Goal: Use online tool/utility: Utilize a website feature to perform a specific function

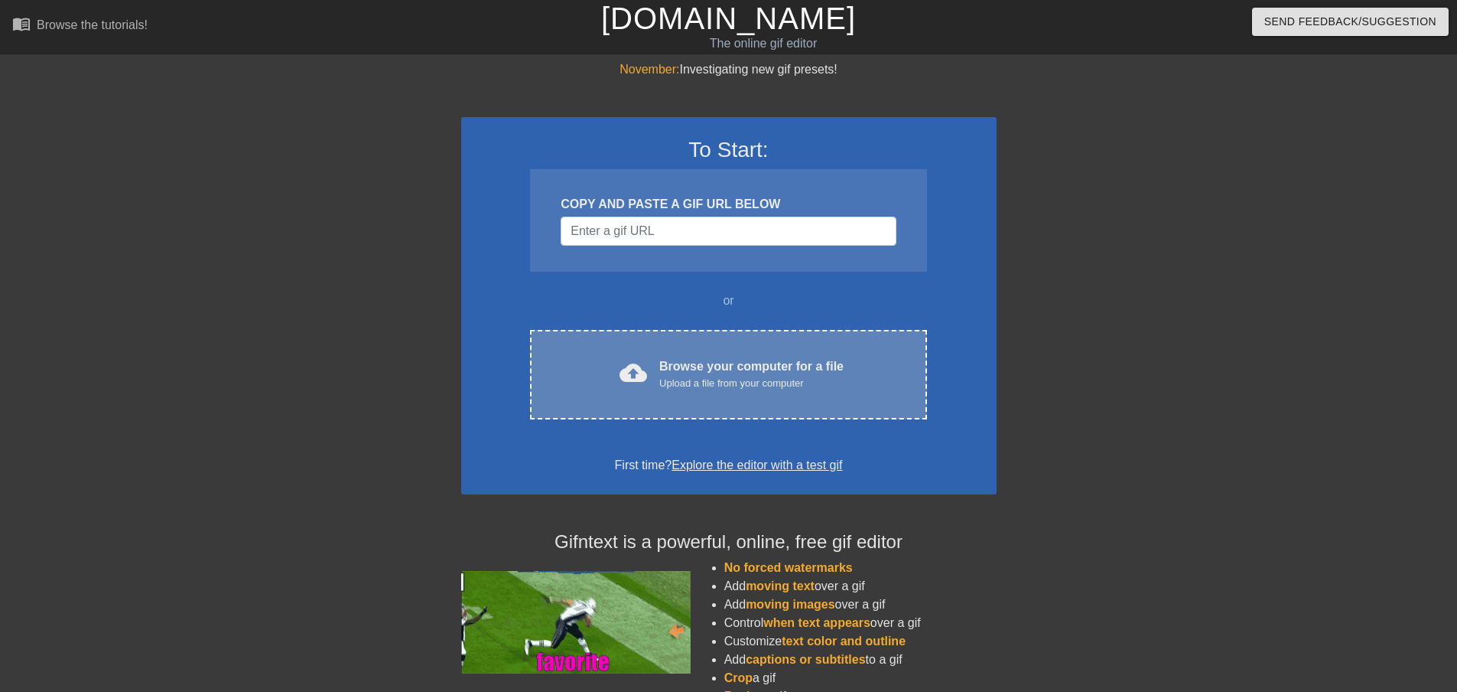
click at [644, 397] on div "cloud_upload Browse your computer for a file Upload a file from your computer C…" at bounding box center [728, 375] width 396 height 90
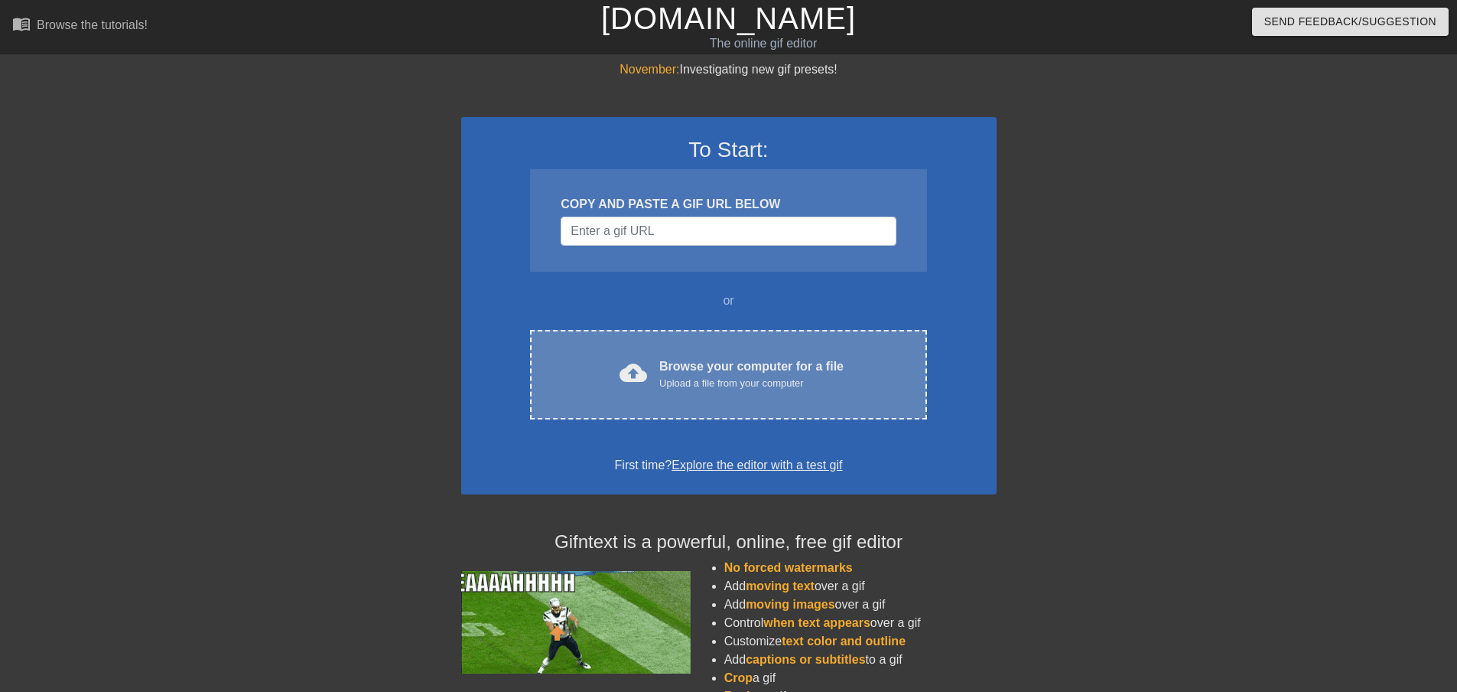
click at [767, 357] on div "Browse your computer for a file Upload a file from your computer" at bounding box center [751, 374] width 184 height 34
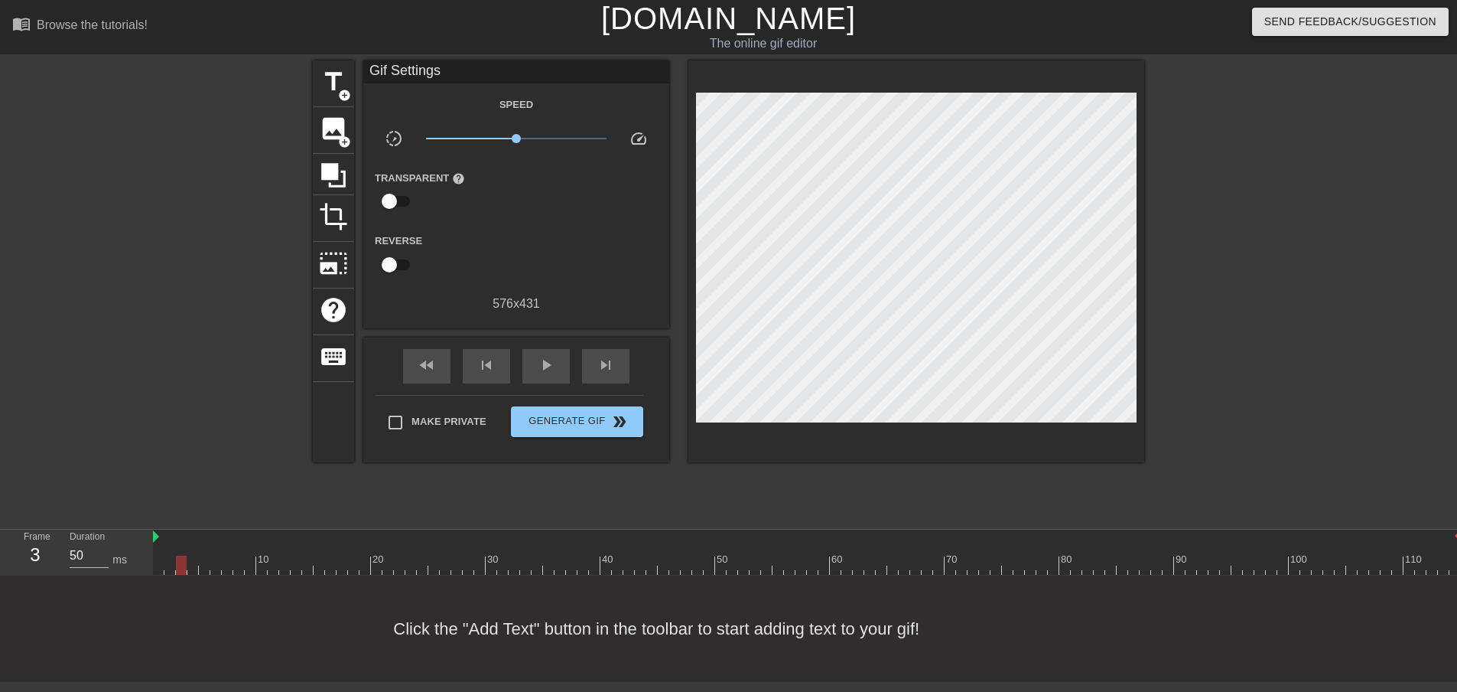
drag, startPoint x: 161, startPoint y: 569, endPoint x: 198, endPoint y: 503, distance: 76.4
click at [181, 562] on div at bounding box center [181, 564] width 11 height 19
drag, startPoint x: 181, startPoint y: 560, endPoint x: 809, endPoint y: 524, distance: 629.1
click at [809, 524] on div "menu_book Browse the tutorials! [DOMAIN_NAME] The online gif editor Send Feedba…" at bounding box center [728, 341] width 1457 height 682
click at [334, 85] on span "title" at bounding box center [333, 81] width 29 height 29
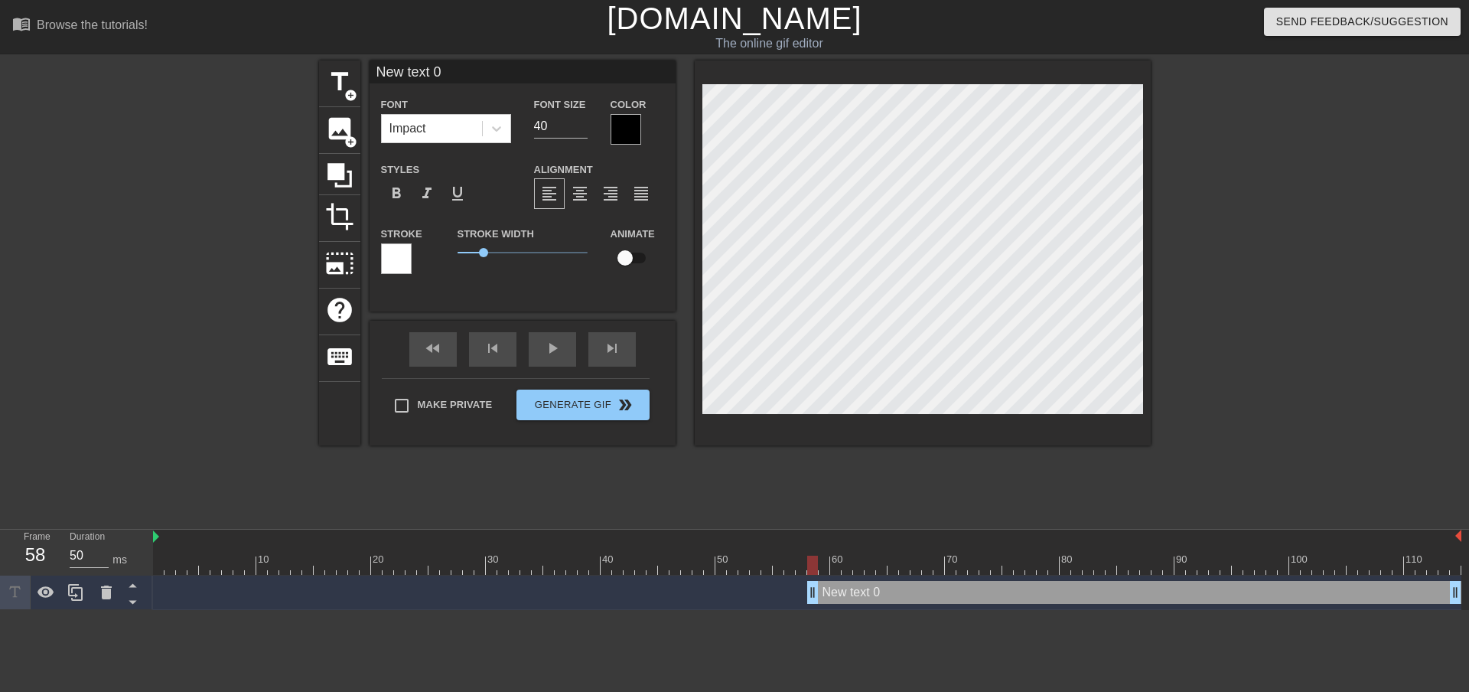
scroll to position [2, 5]
type input "G"
type textarea "G"
type input "Ga"
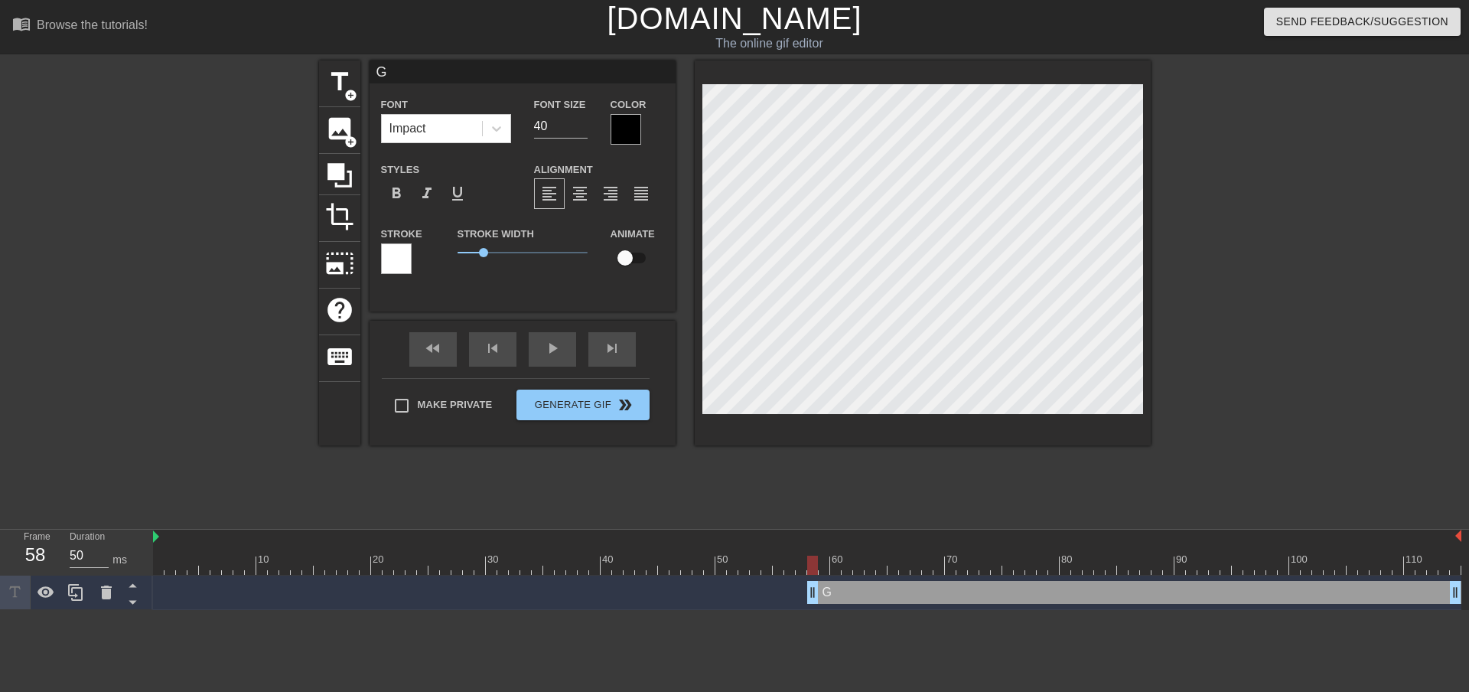
type textarea "Ga"
type input "Gal"
type textarea "Gal"
type input "Gala"
type textarea "Gala"
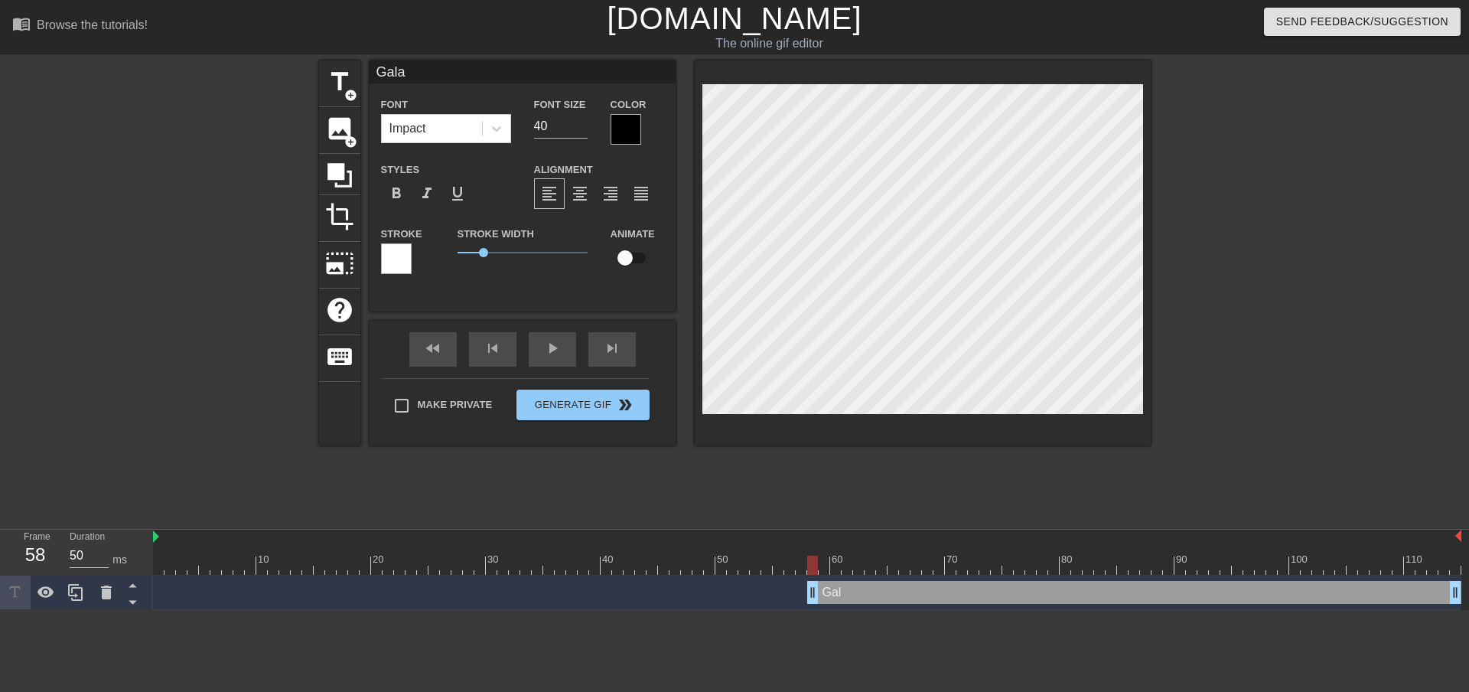
type input "Galax"
type textarea "Galax"
type input "Galaxy"
type textarea "Galaxy"
type input "Galaxy"
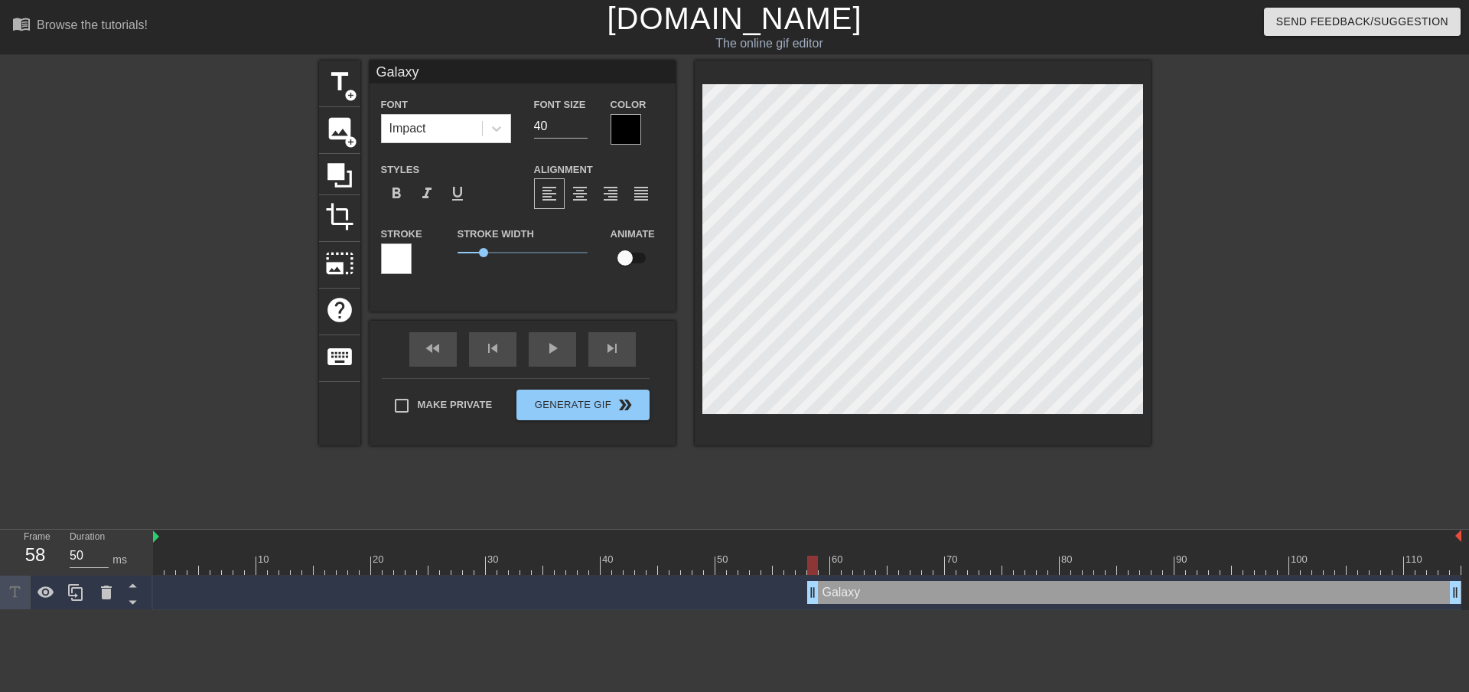
type textarea "Galaxy"
type input "Galaxy D"
type textarea "Galaxy D"
type input "Galaxy Du"
type textarea "Galaxy Du"
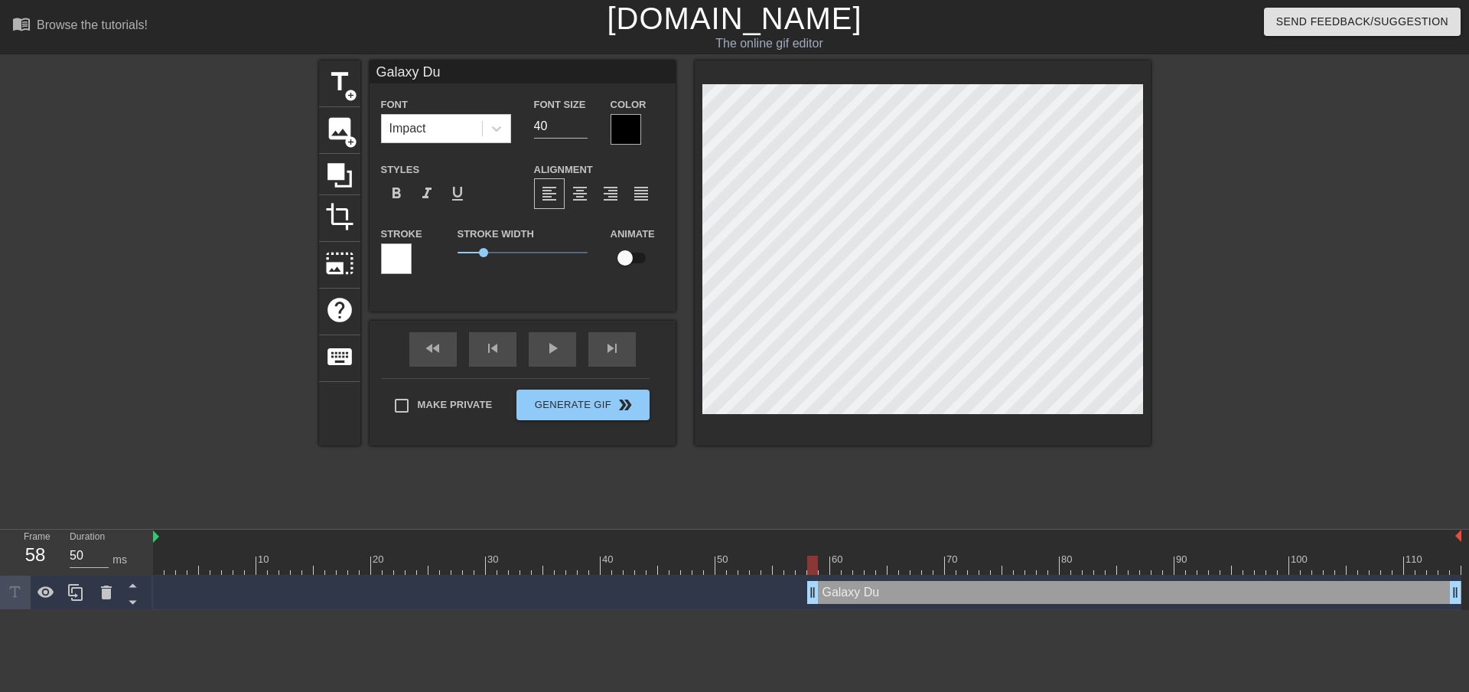
scroll to position [2, 4]
type input "Galaxy Dus"
type textarea "Galaxy Dus"
type input "Galaxy Dust"
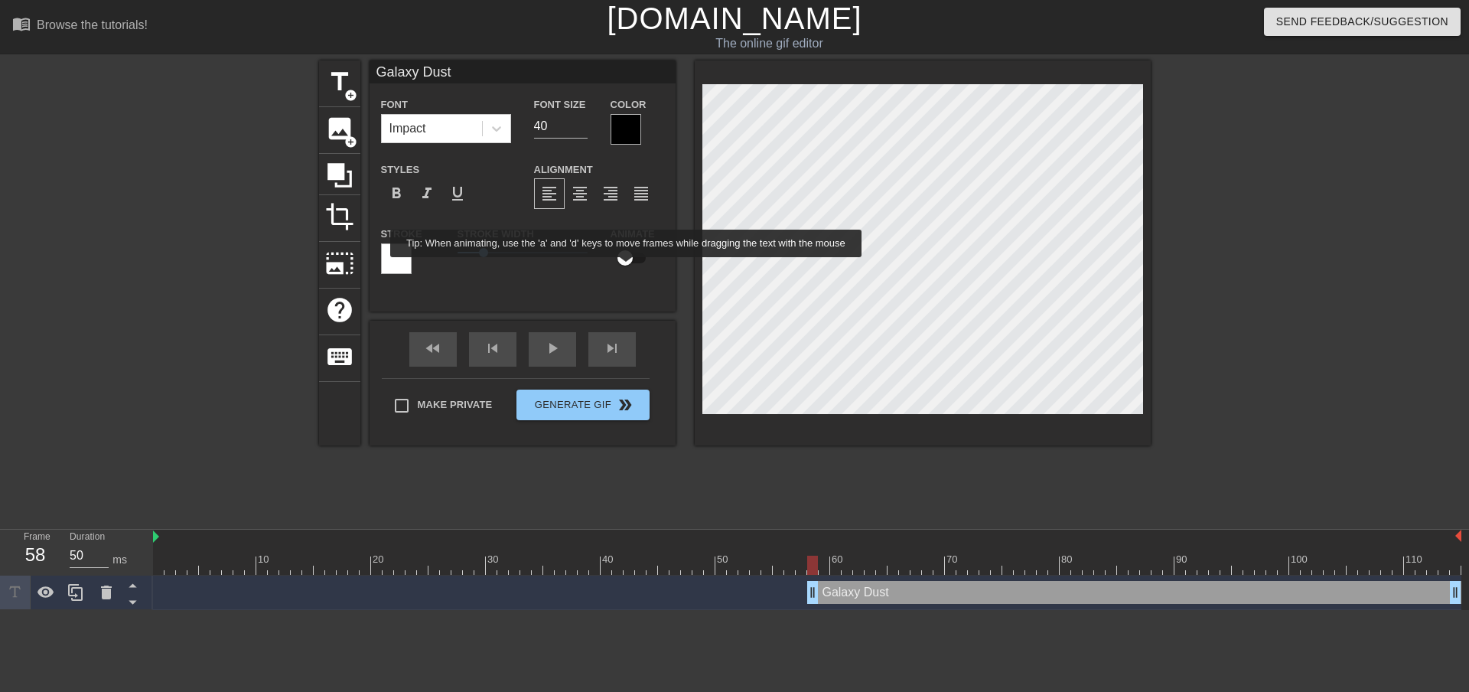
type textarea "Galaxy Dust"
click at [627, 268] on input "checkbox" at bounding box center [624, 257] width 87 height 29
checkbox input "true"
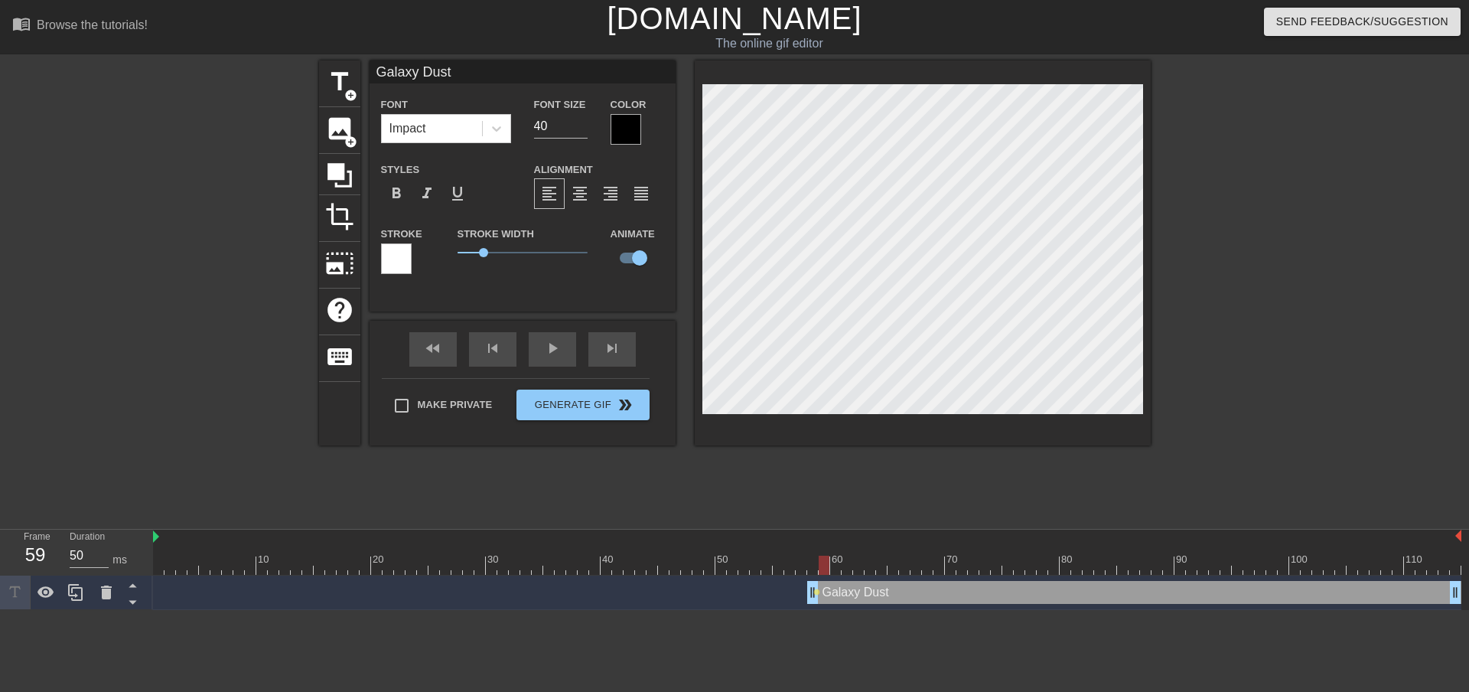
click at [819, 565] on div at bounding box center [824, 564] width 11 height 19
click at [815, 560] on div at bounding box center [812, 564] width 11 height 19
click at [897, 83] on div at bounding box center [923, 252] width 456 height 385
drag, startPoint x: 812, startPoint y: 564, endPoint x: 819, endPoint y: 562, distance: 7.8
click at [819, 562] on div at bounding box center [824, 564] width 11 height 19
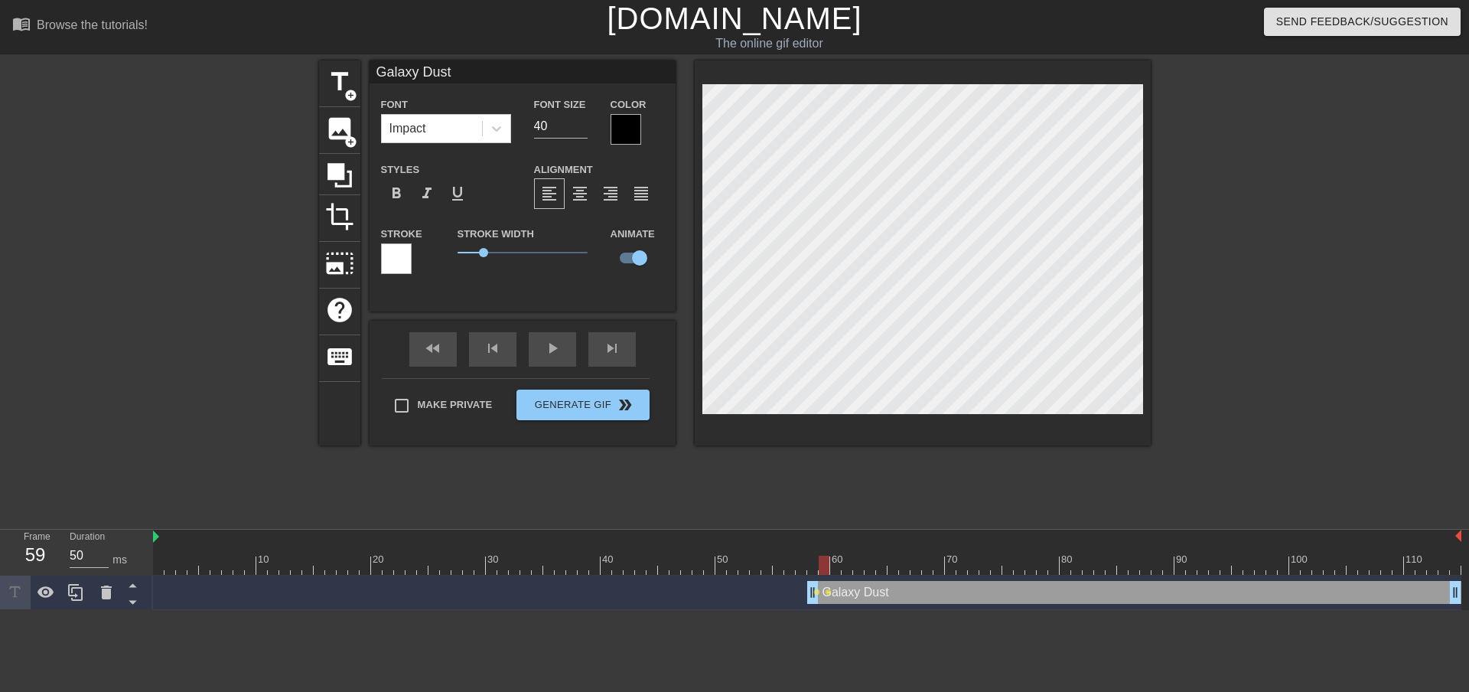
click at [824, 558] on div at bounding box center [824, 564] width 11 height 19
drag, startPoint x: 825, startPoint y: 561, endPoint x: 835, endPoint y: 562, distance: 10.8
click at [835, 562] on div at bounding box center [835, 564] width 11 height 19
drag, startPoint x: 837, startPoint y: 567, endPoint x: 855, endPoint y: 552, distance: 23.9
click at [855, 552] on div "10 20 30 40 50 60 70 80 90 100 110" at bounding box center [807, 551] width 1308 height 45
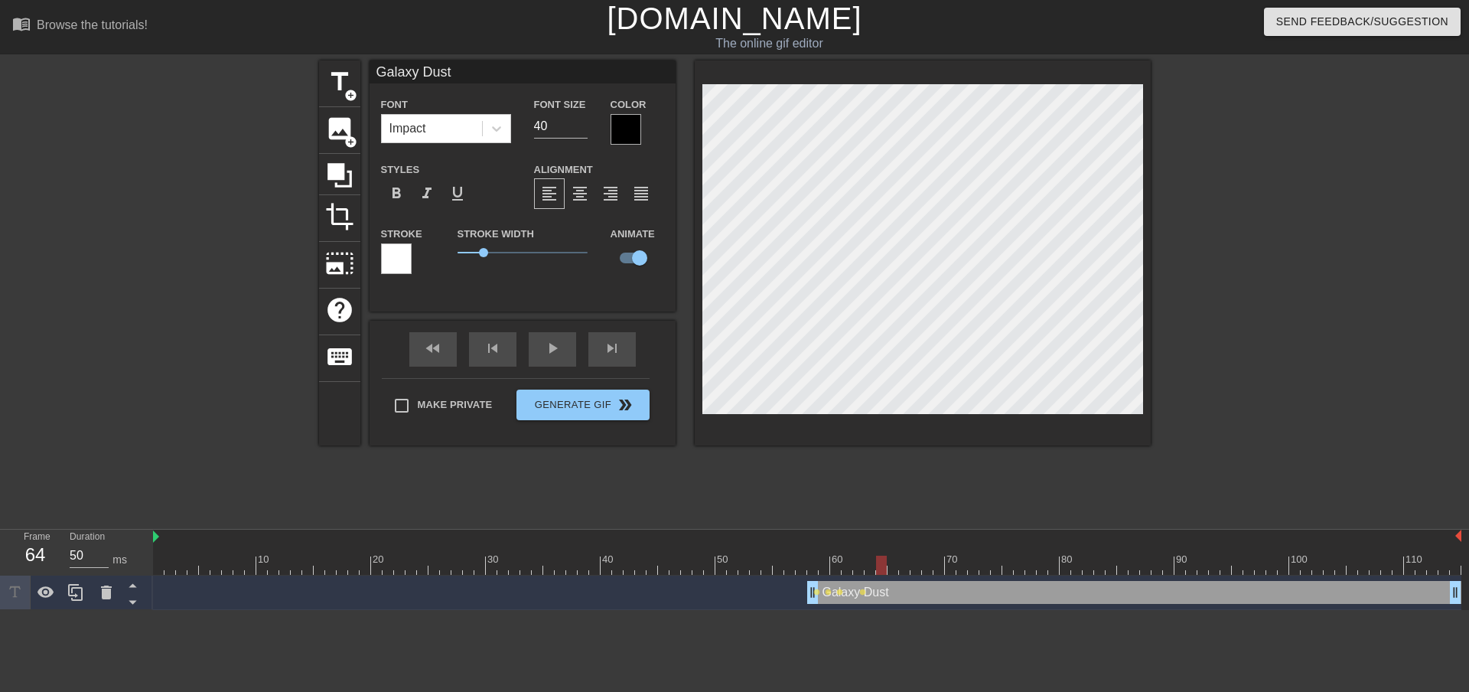
drag, startPoint x: 864, startPoint y: 568, endPoint x: 886, endPoint y: 554, distance: 26.1
click at [886, 554] on div "10 20 30 40 50 60 70 80 90 100 110" at bounding box center [807, 551] width 1308 height 45
drag, startPoint x: 881, startPoint y: 562, endPoint x: 857, endPoint y: 532, distance: 37.5
click at [857, 532] on div "10 20 30 40 50 60 70 80 90 100 110" at bounding box center [807, 551] width 1308 height 45
drag, startPoint x: 855, startPoint y: 568, endPoint x: 861, endPoint y: 565, distance: 7.9
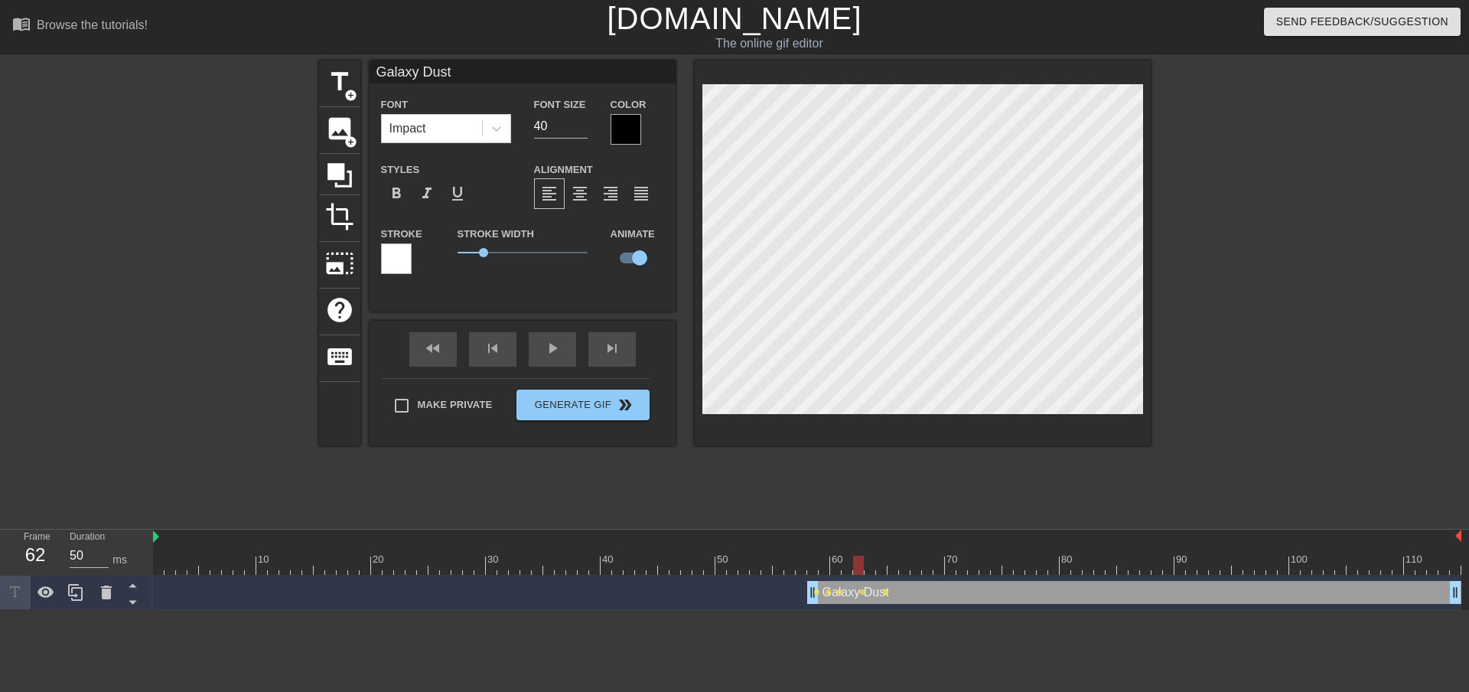
click at [861, 565] on div at bounding box center [858, 564] width 11 height 19
click at [341, 84] on span "title" at bounding box center [339, 81] width 29 height 29
type input "New text 1"
checkbox input "false"
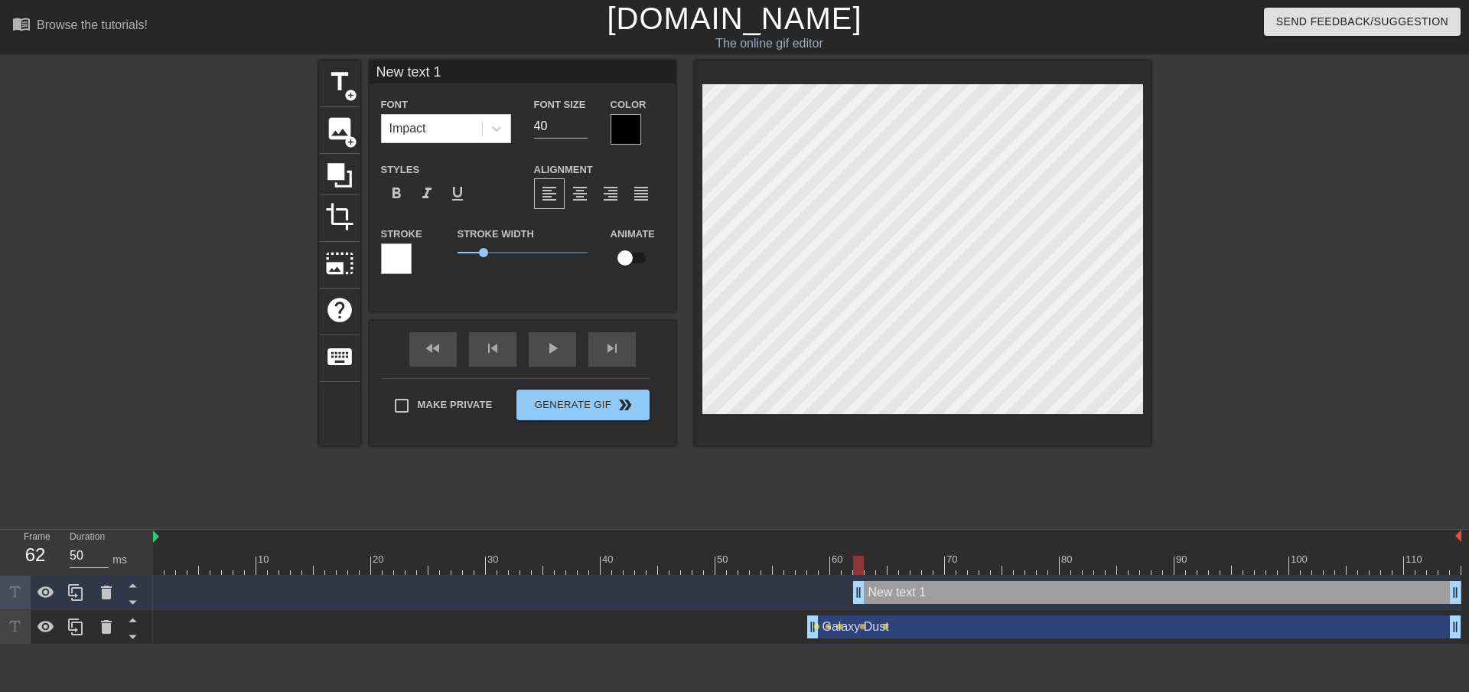
type input "F"
type textarea "F"
type input "Fo"
type textarea "Fo"
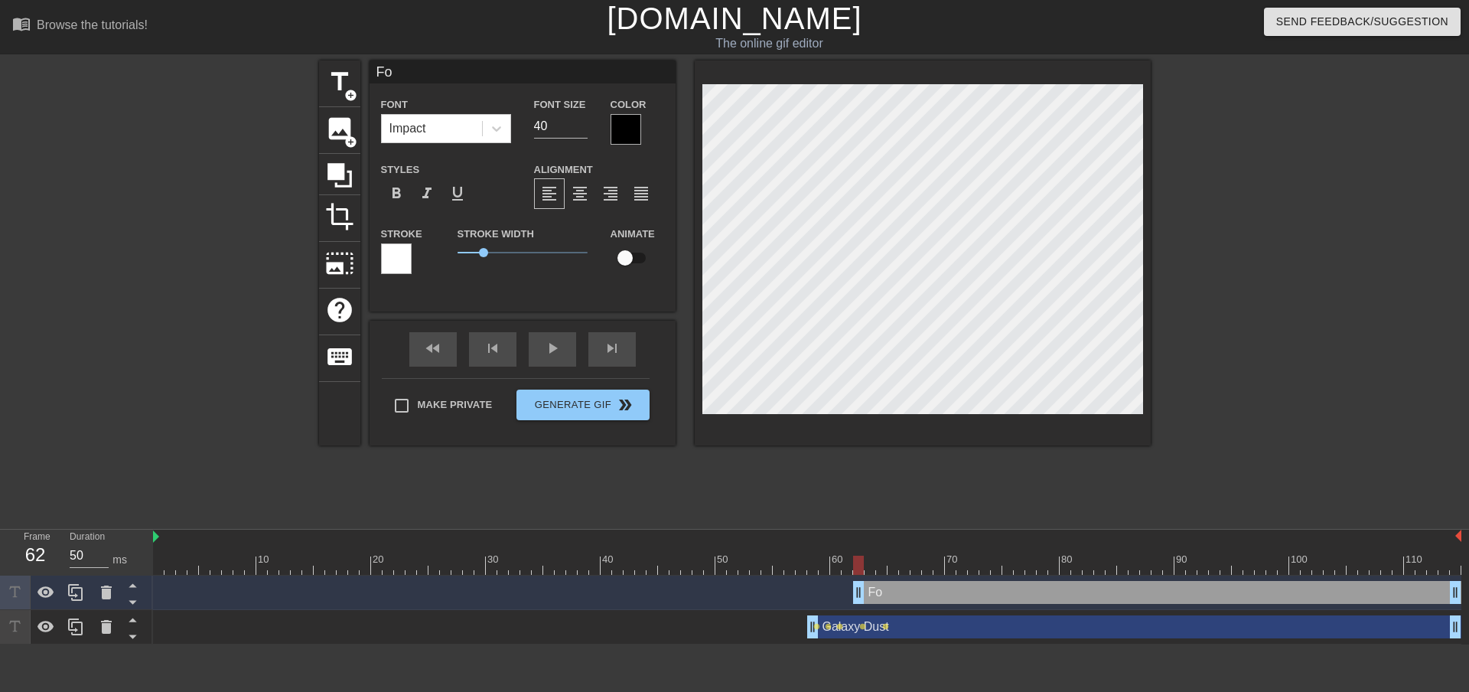
type input "For"
type textarea "For"
type input "For"
type textarea "For"
type input "For C"
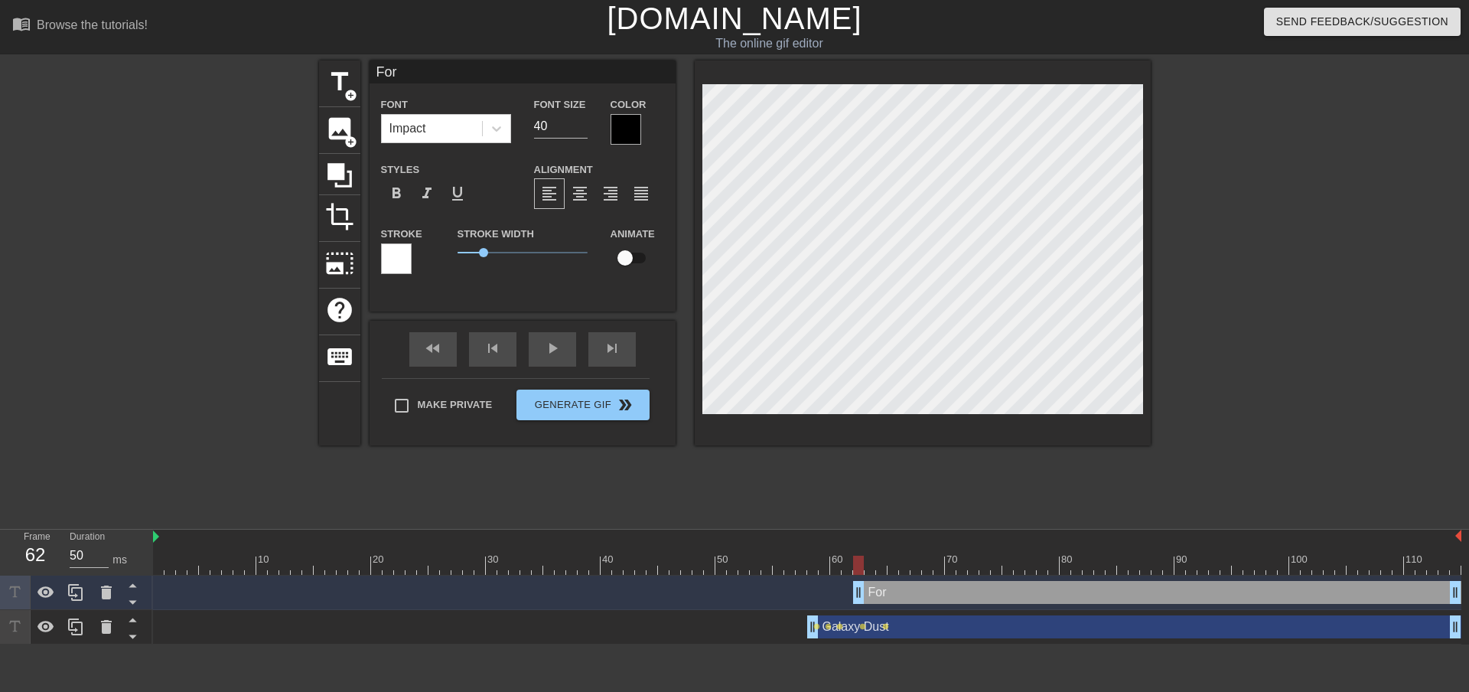
type textarea "For C"
type input "For CA"
type textarea "For CA"
type input "For CA"
type textarea "For CA"
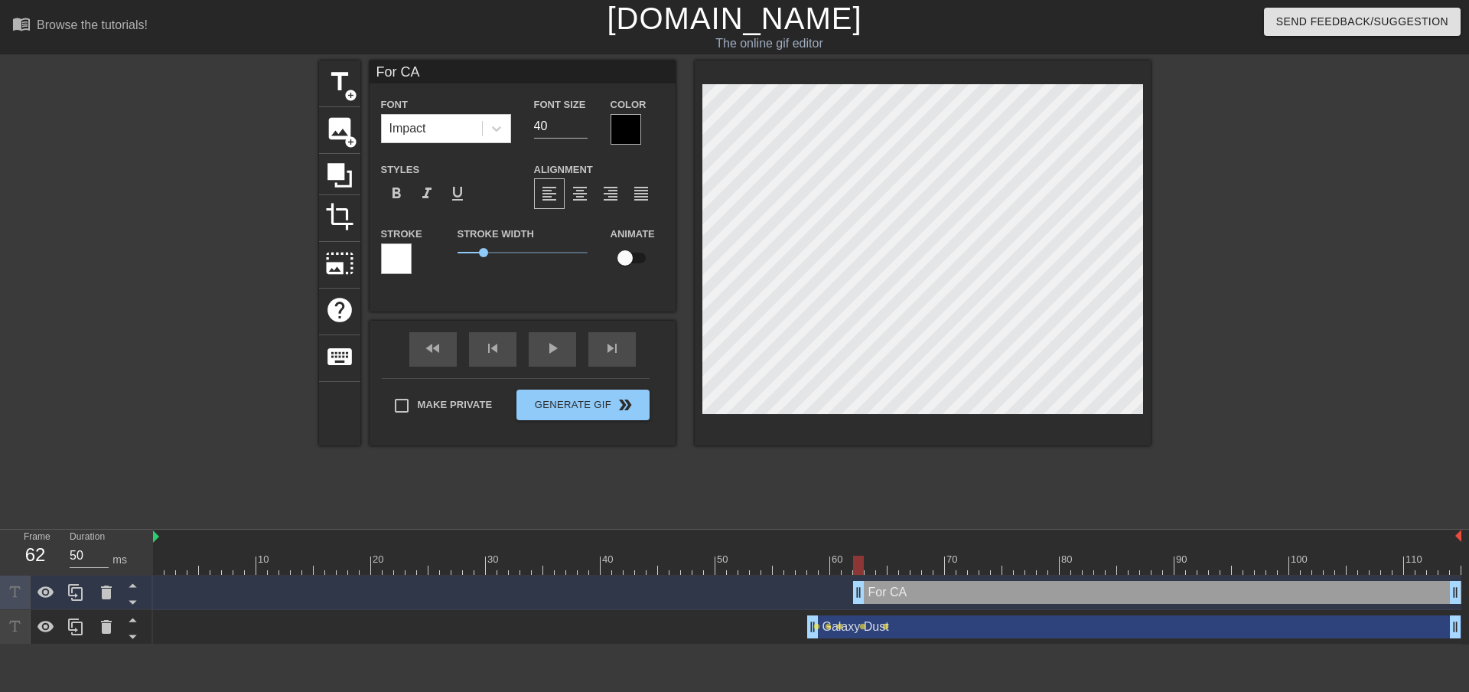
type input "For CA M"
type textarea "For CA M"
type input "For CA Mo"
type textarea "For CA Mo"
type input "For CA Mod"
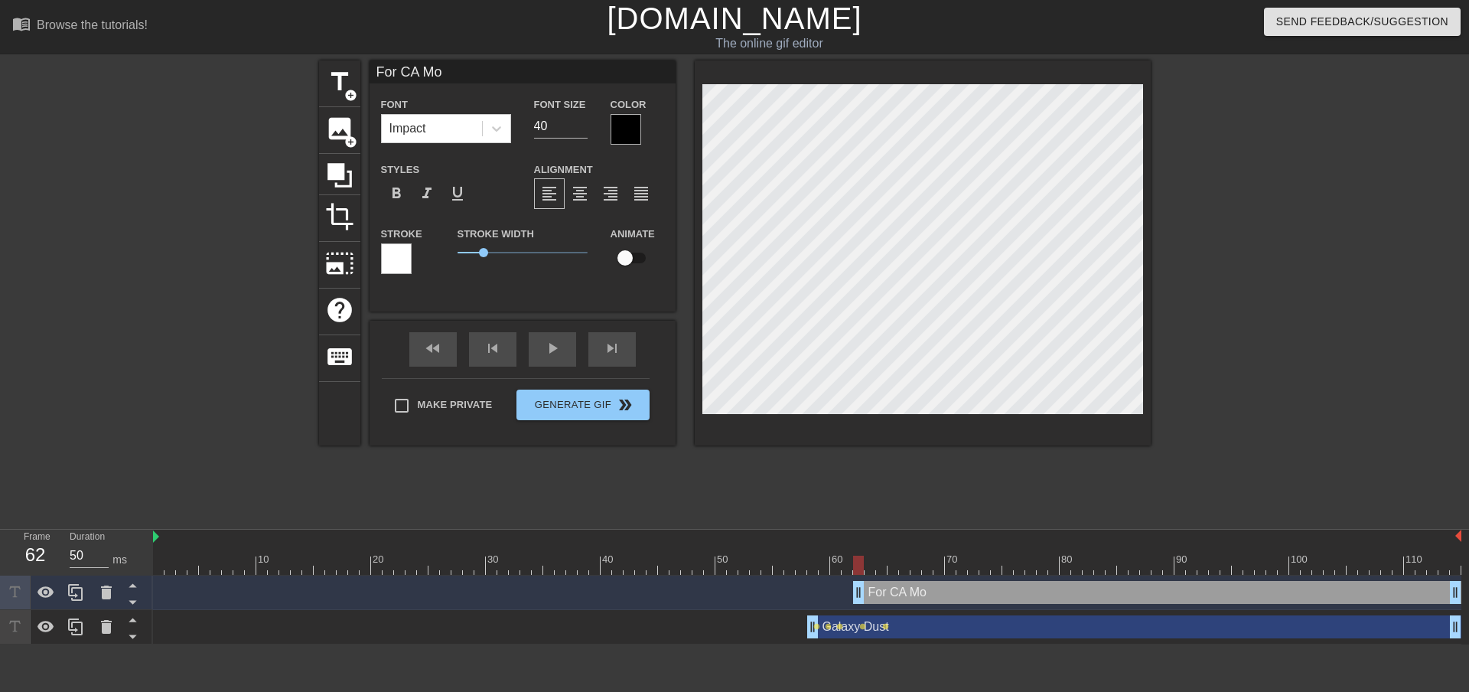
type textarea "For CA Mod"
click at [941, 422] on div at bounding box center [923, 252] width 456 height 385
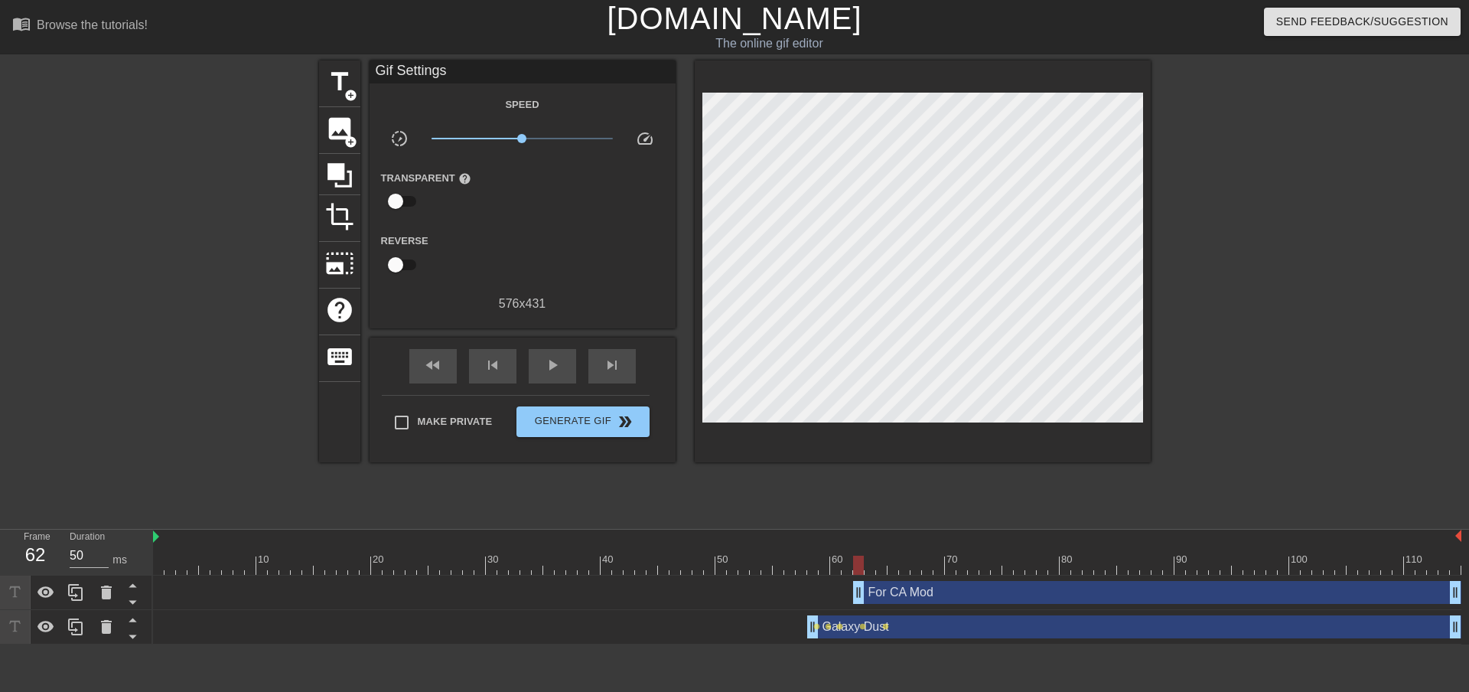
click at [898, 418] on div at bounding box center [923, 261] width 456 height 402
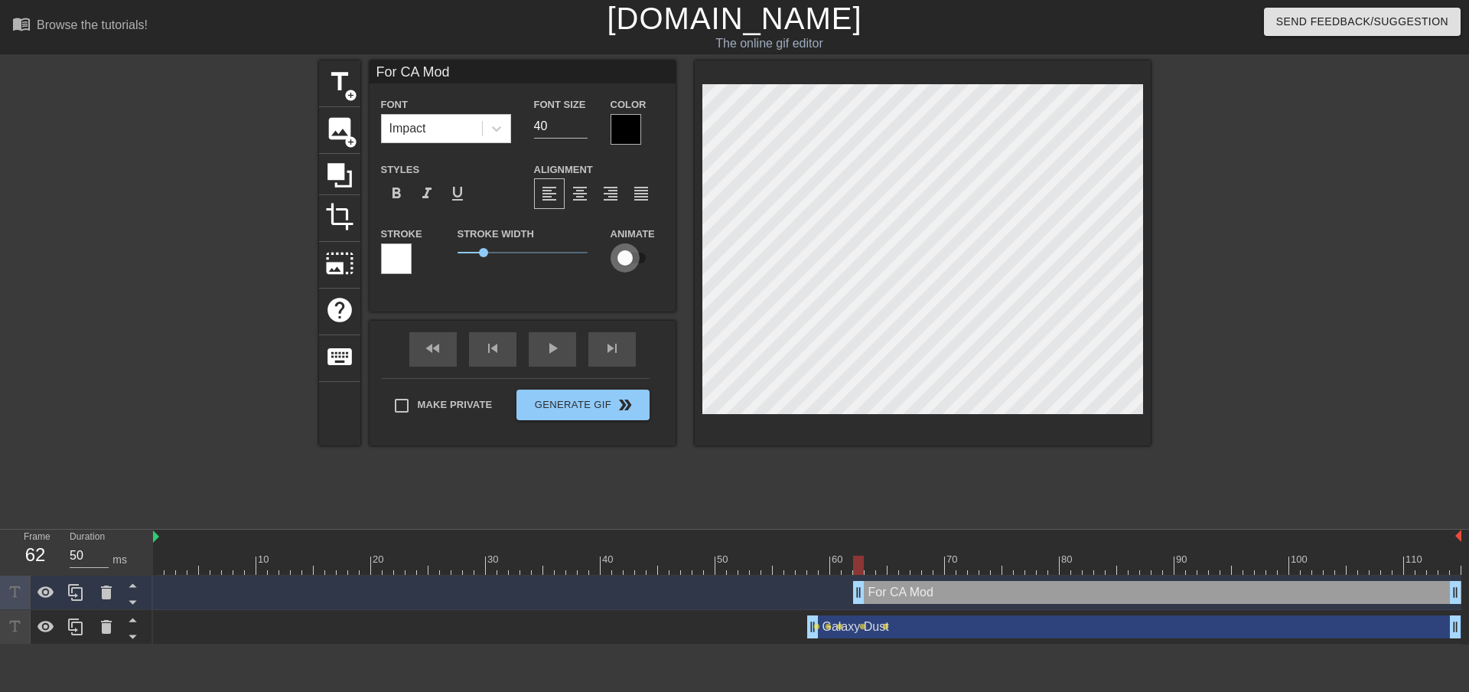
click at [624, 257] on input "checkbox" at bounding box center [624, 257] width 87 height 29
checkbox input "true"
click at [864, 559] on div at bounding box center [869, 564] width 11 height 19
click at [880, 561] on div at bounding box center [881, 564] width 11 height 19
drag, startPoint x: 885, startPoint y: 562, endPoint x: 899, endPoint y: 562, distance: 13.8
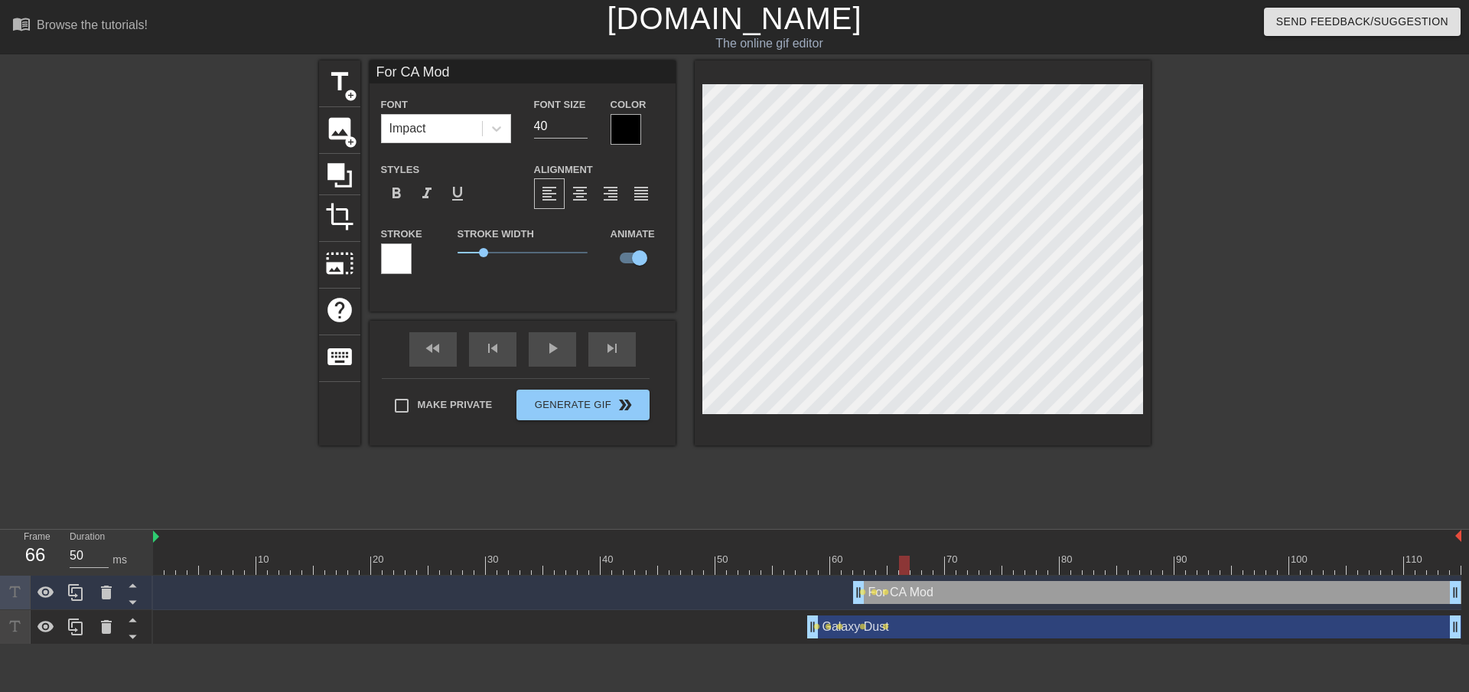
click at [899, 562] on div at bounding box center [904, 564] width 11 height 19
click at [910, 562] on div at bounding box center [915, 564] width 11 height 19
drag, startPoint x: 916, startPoint y: 565, endPoint x: 1024, endPoint y: 549, distance: 108.9
click at [1024, 549] on div "10 20 30 40 50 60 70 80 90 100 110" at bounding box center [807, 551] width 1308 height 45
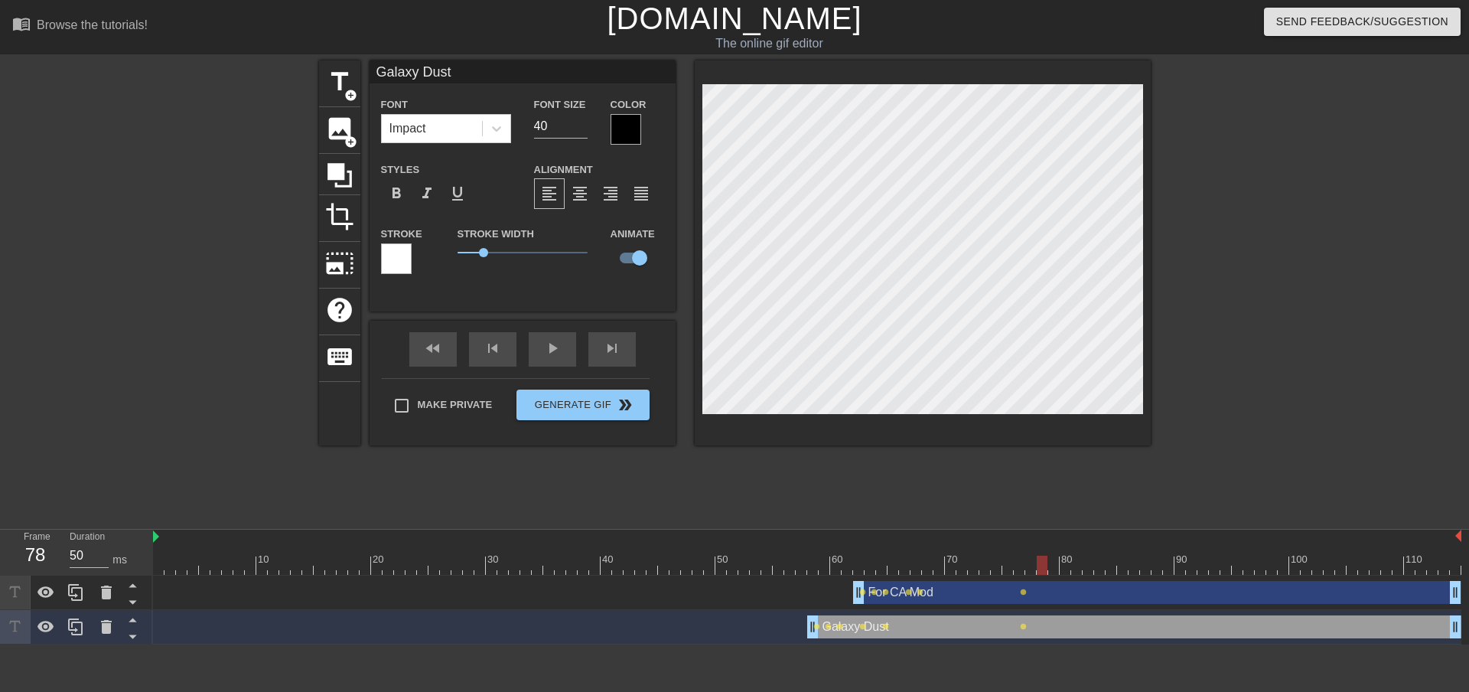
drag, startPoint x: 1015, startPoint y: 565, endPoint x: 1037, endPoint y: 562, distance: 22.4
click at [1037, 562] on div at bounding box center [1042, 564] width 11 height 19
drag, startPoint x: 1045, startPoint y: 561, endPoint x: 1043, endPoint y: 553, distance: 7.8
click at [1043, 553] on div "10 20 30 40 50 60 70 80 90 100 110" at bounding box center [807, 551] width 1308 height 45
drag, startPoint x: 1043, startPoint y: 560, endPoint x: 1034, endPoint y: 559, distance: 10.0
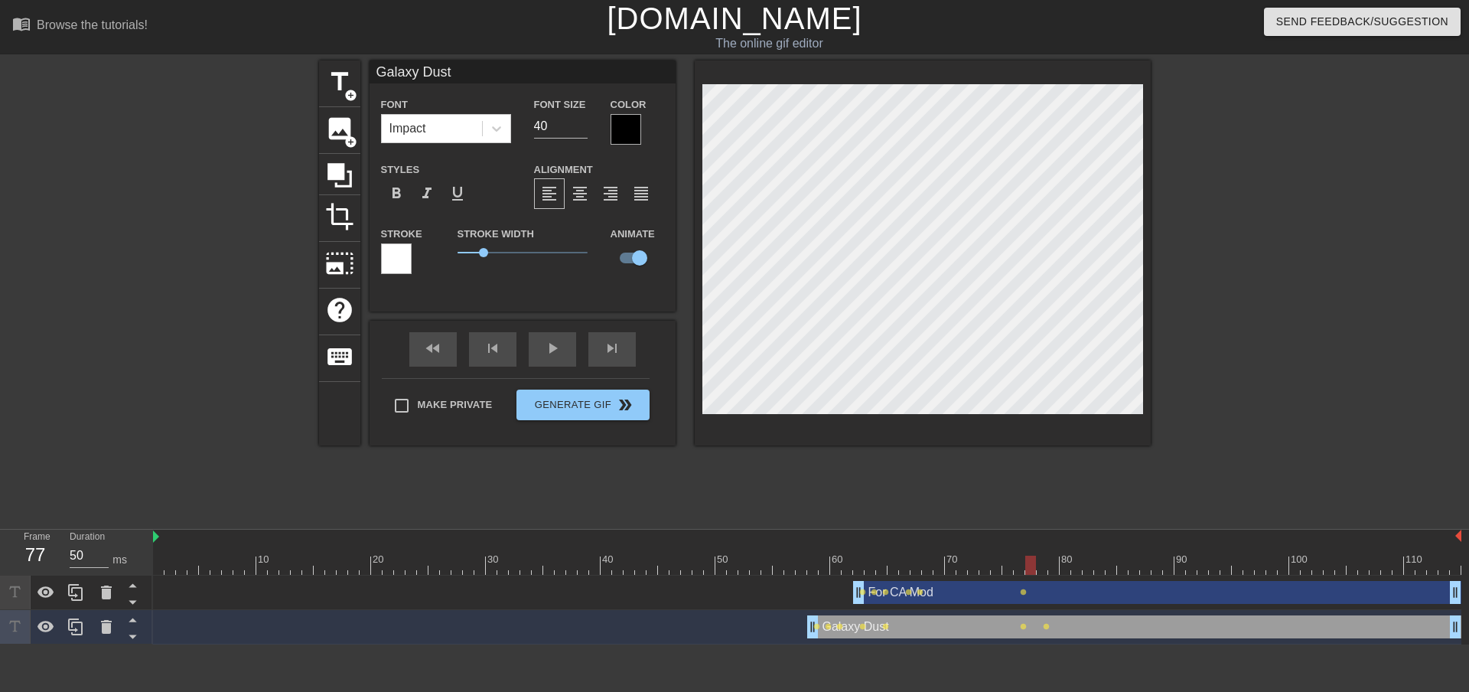
click at [1034, 559] on div at bounding box center [1030, 564] width 11 height 19
click at [1040, 626] on div "Galaxy Dust drag_handle drag_handle" at bounding box center [1134, 626] width 654 height 23
click at [1034, 597] on div "For CA Mod drag_handle drag_handle" at bounding box center [1157, 592] width 608 height 23
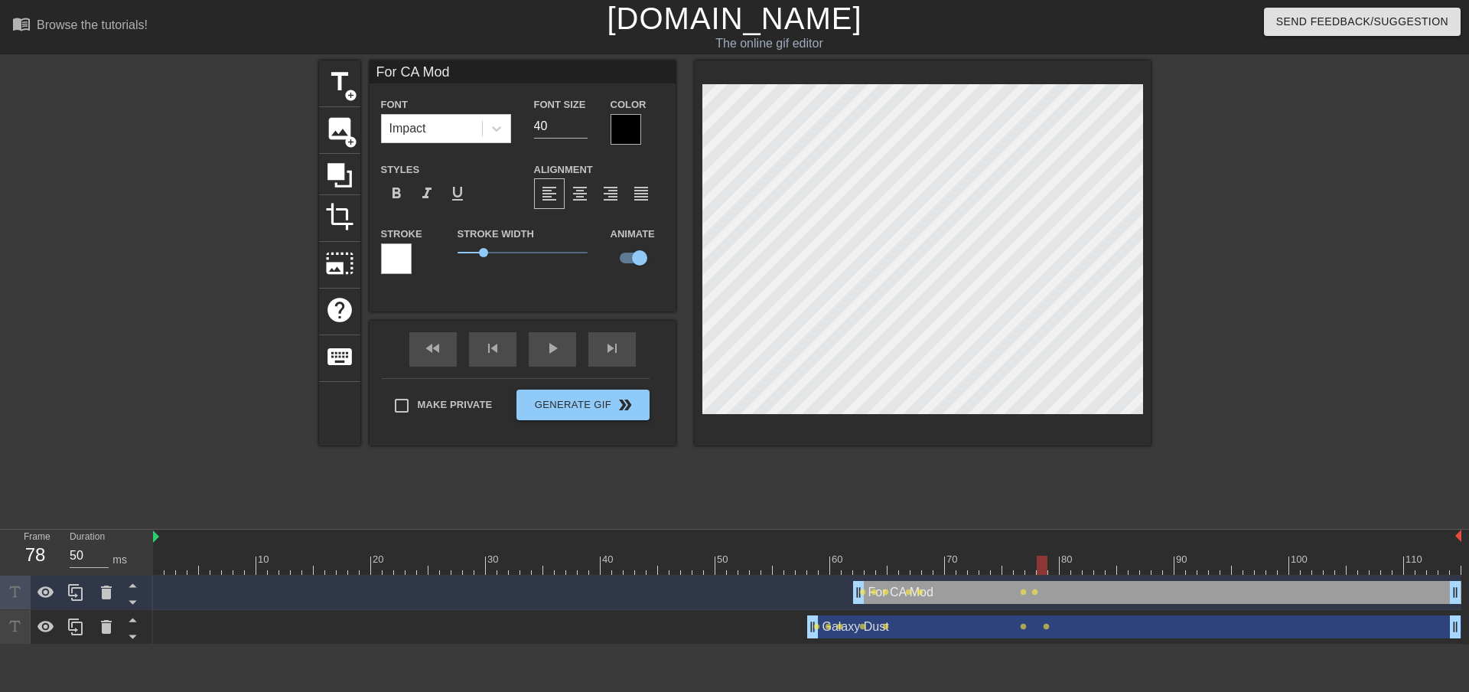
drag, startPoint x: 1029, startPoint y: 562, endPoint x: 1038, endPoint y: 562, distance: 9.2
click at [1038, 562] on div at bounding box center [1042, 564] width 11 height 19
click at [1047, 564] on div at bounding box center [807, 564] width 1308 height 19
click at [1060, 568] on div at bounding box center [1065, 564] width 11 height 19
click at [1071, 562] on div at bounding box center [1076, 564] width 11 height 19
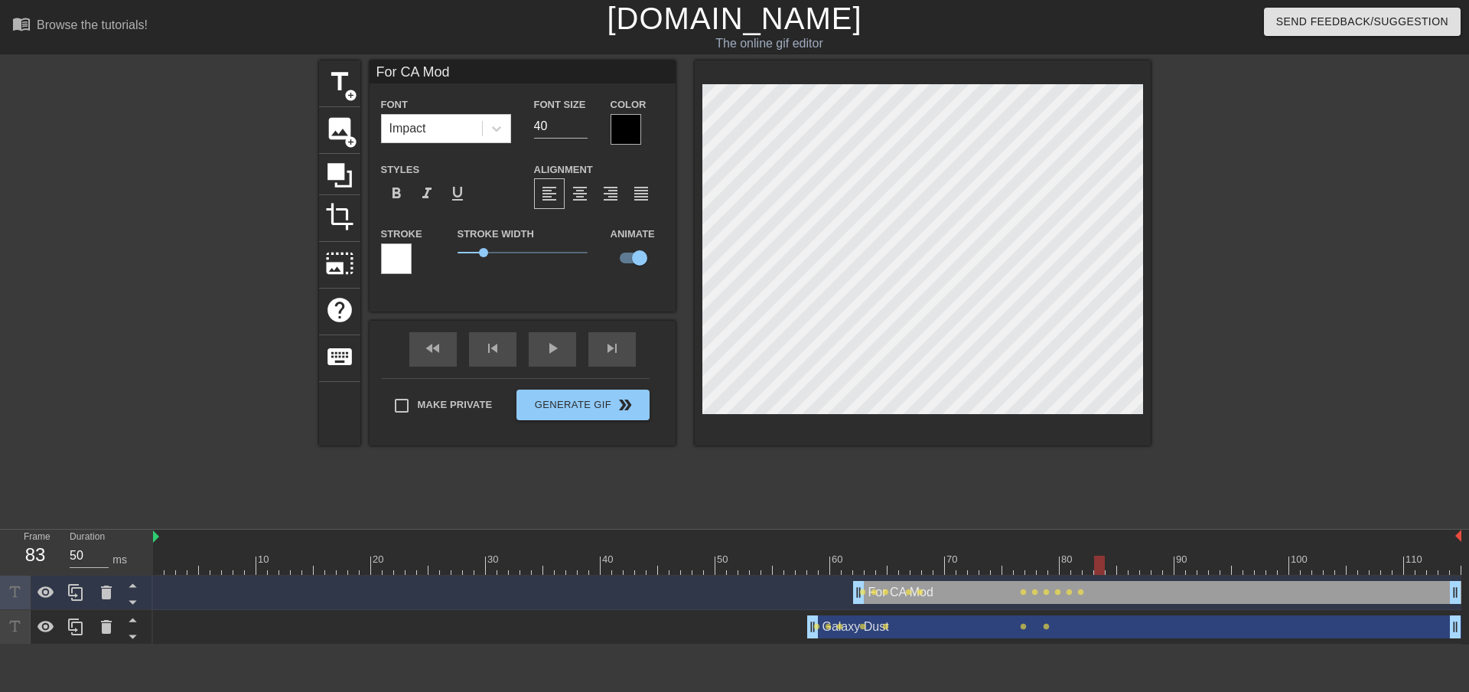
drag, startPoint x: 1079, startPoint y: 565, endPoint x: 1096, endPoint y: 571, distance: 17.9
click at [1096, 571] on div at bounding box center [1099, 564] width 11 height 19
click at [1107, 571] on div at bounding box center [1110, 564] width 11 height 19
click at [1118, 562] on div at bounding box center [1122, 564] width 11 height 19
click at [1129, 564] on div at bounding box center [1133, 564] width 11 height 19
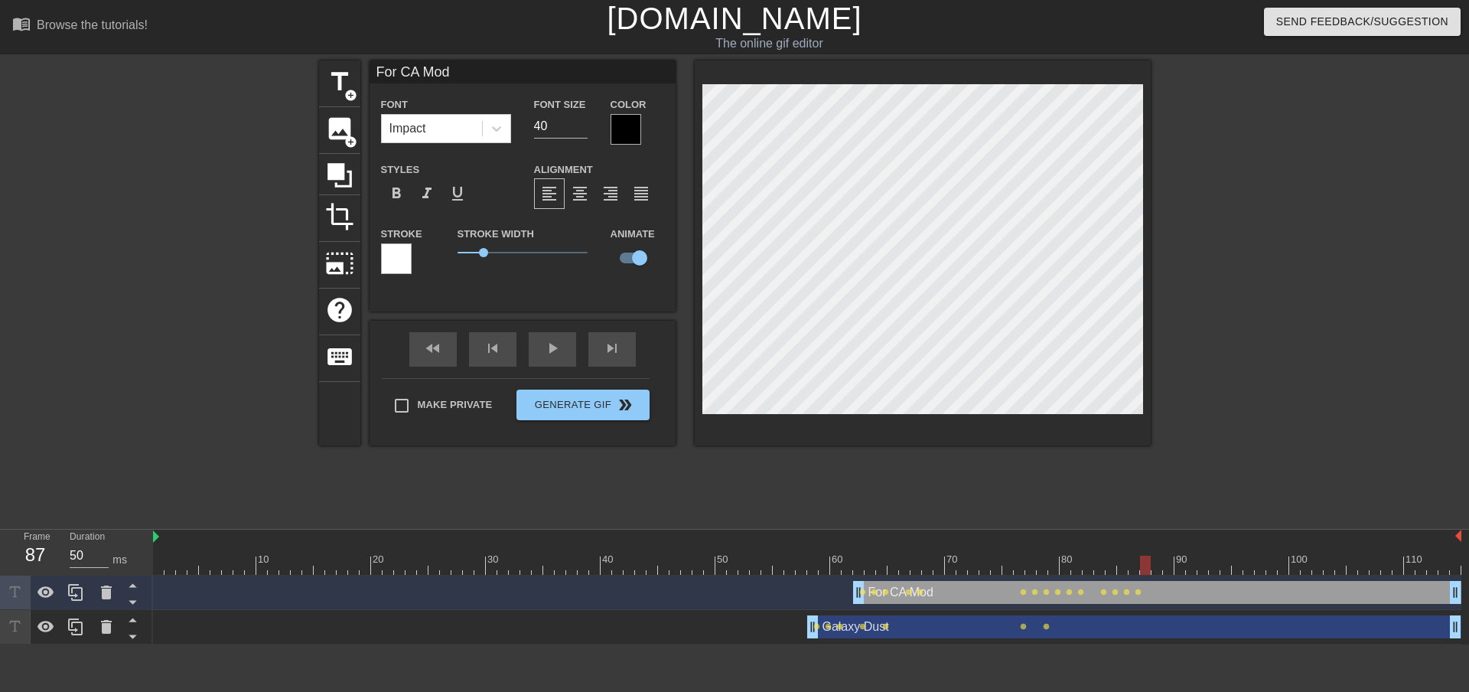
drag, startPoint x: 1132, startPoint y: 572, endPoint x: 1141, endPoint y: 571, distance: 8.4
click at [1141, 571] on div at bounding box center [1145, 564] width 11 height 19
click at [1154, 567] on div at bounding box center [1156, 564] width 11 height 19
drag, startPoint x: 1161, startPoint y: 567, endPoint x: 1168, endPoint y: 568, distance: 7.7
click at [1168, 568] on div at bounding box center [1168, 564] width 11 height 19
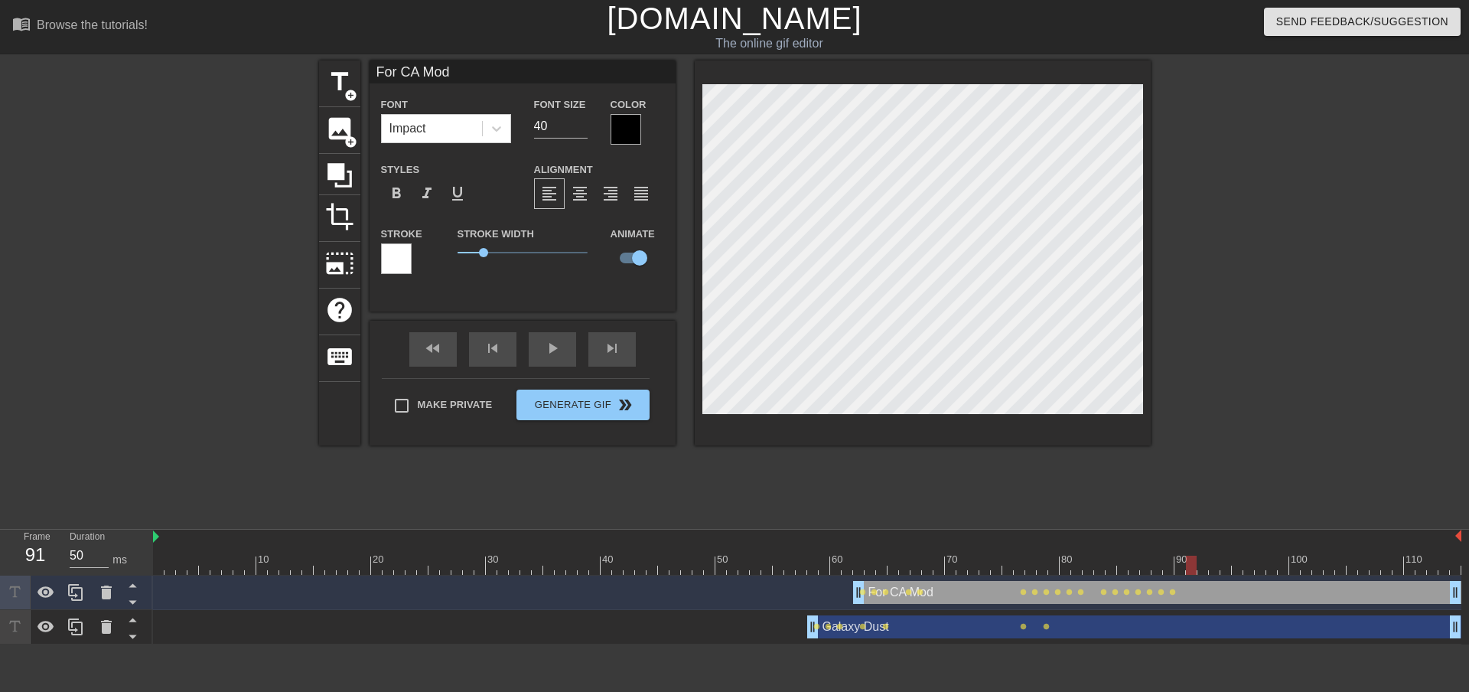
drag, startPoint x: 1172, startPoint y: 564, endPoint x: 1188, endPoint y: 564, distance: 16.1
click at [1188, 564] on div at bounding box center [1191, 564] width 11 height 19
drag, startPoint x: 1192, startPoint y: 568, endPoint x: 1200, endPoint y: 568, distance: 8.4
click at [1200, 568] on div at bounding box center [1202, 564] width 11 height 19
drag, startPoint x: 1200, startPoint y: 565, endPoint x: 1209, endPoint y: 571, distance: 10.4
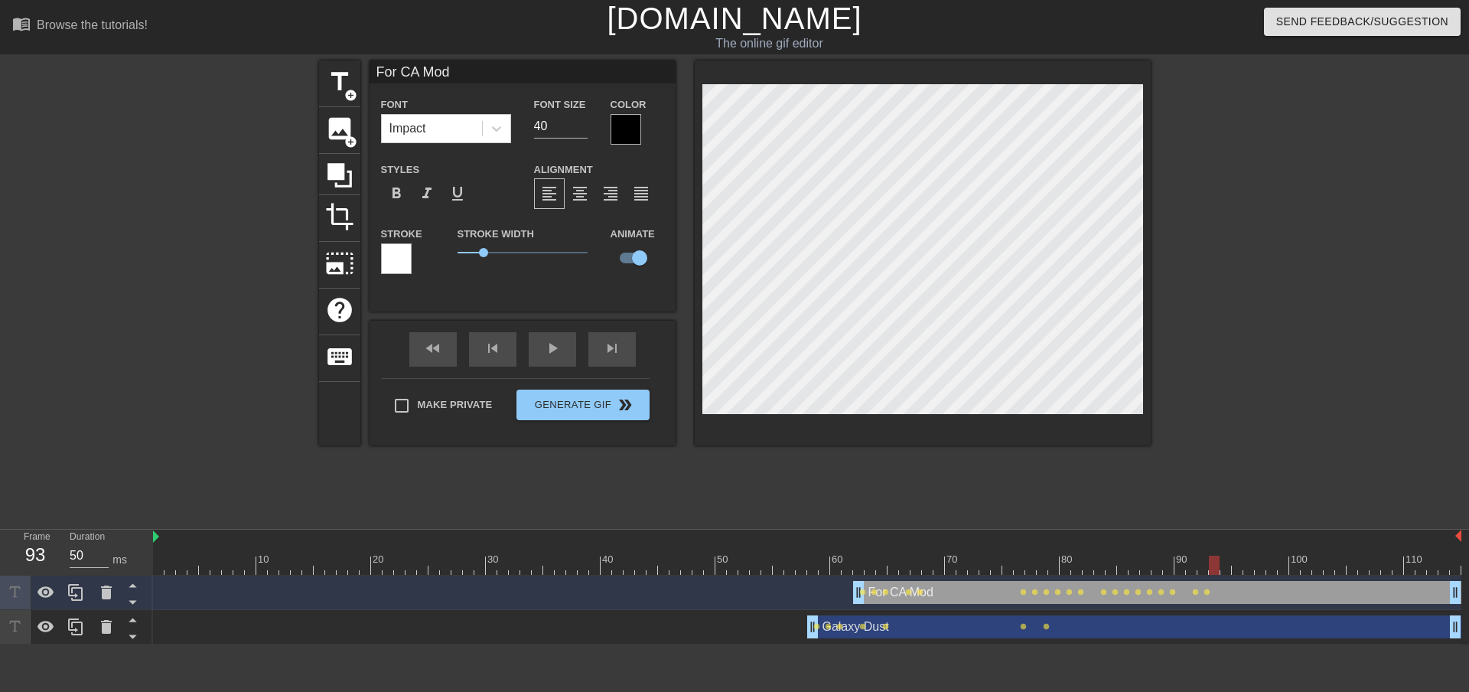
click at [1209, 571] on div at bounding box center [1214, 564] width 11 height 19
drag, startPoint x: 1215, startPoint y: 568, endPoint x: 1223, endPoint y: 566, distance: 8.6
click at [1223, 566] on div at bounding box center [1225, 564] width 11 height 19
drag, startPoint x: 1229, startPoint y: 565, endPoint x: 1245, endPoint y: 566, distance: 16.8
click at [1245, 566] on div at bounding box center [1248, 564] width 11 height 19
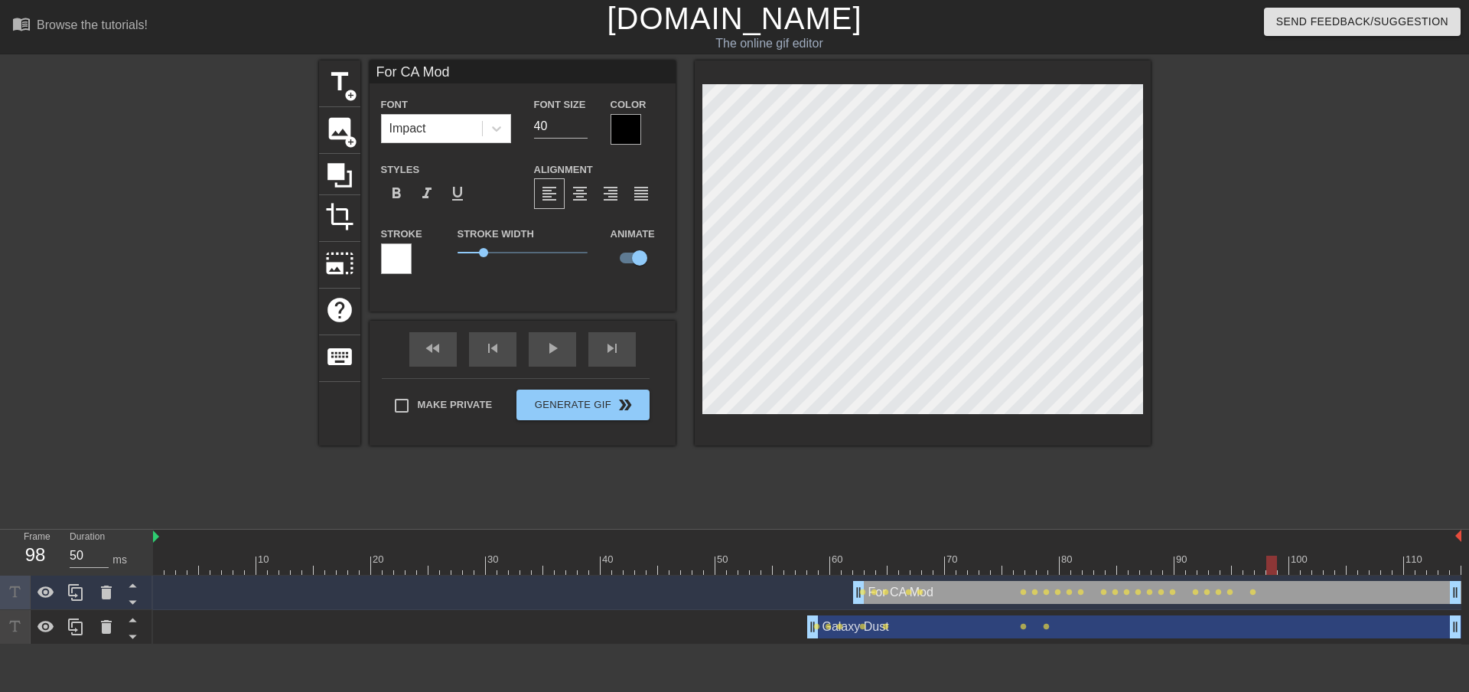
drag, startPoint x: 1249, startPoint y: 565, endPoint x: 1270, endPoint y: 567, distance: 20.8
click at [1270, 567] on div at bounding box center [1271, 564] width 11 height 19
drag, startPoint x: 1276, startPoint y: 570, endPoint x: 1302, endPoint y: 568, distance: 26.1
click at [1302, 568] on div at bounding box center [1306, 564] width 11 height 19
drag, startPoint x: 1307, startPoint y: 565, endPoint x: 1320, endPoint y: 565, distance: 13.0
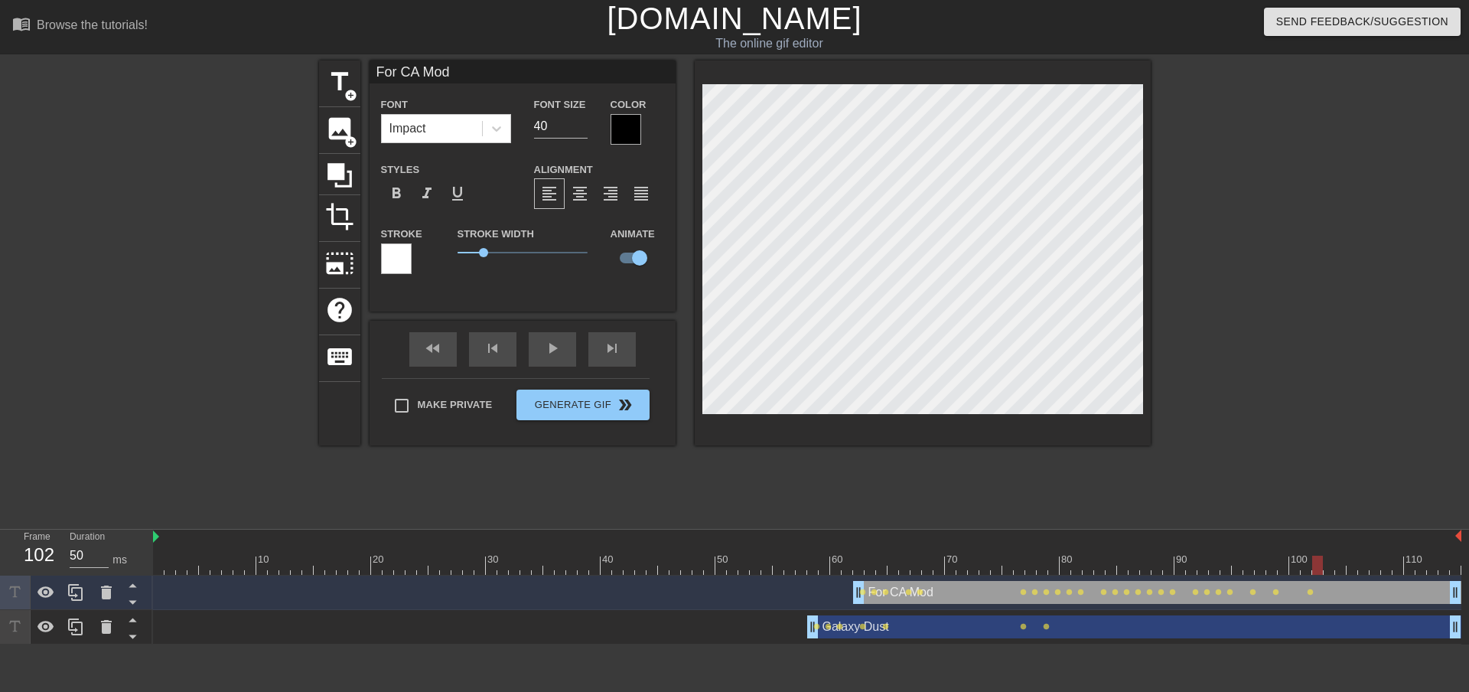
click at [1320, 565] on div at bounding box center [1317, 564] width 11 height 19
drag, startPoint x: 1317, startPoint y: 566, endPoint x: 1341, endPoint y: 567, distance: 24.5
click at [1341, 567] on div at bounding box center [1340, 564] width 11 height 19
drag, startPoint x: 1340, startPoint y: 567, endPoint x: 1352, endPoint y: 565, distance: 12.3
click at [1352, 565] on div at bounding box center [1351, 564] width 11 height 19
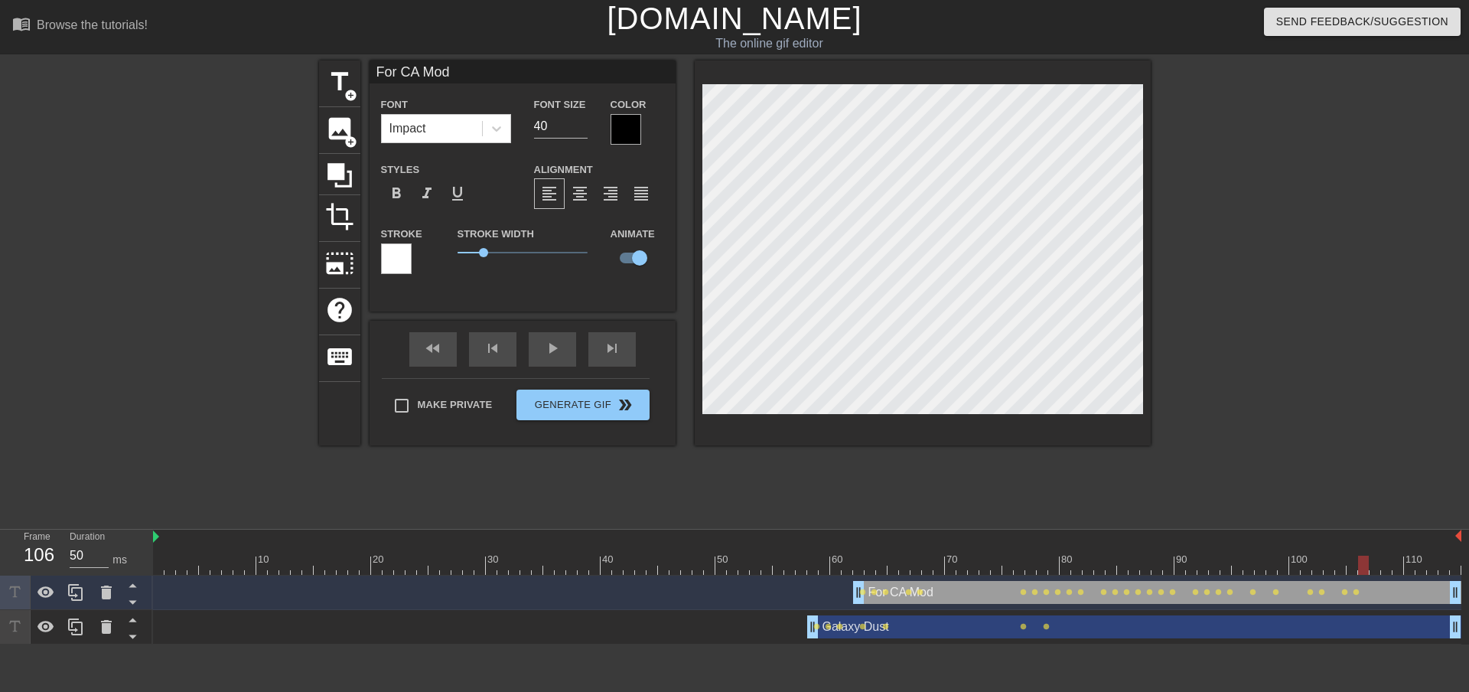
drag, startPoint x: 1348, startPoint y: 570, endPoint x: 1359, endPoint y: 568, distance: 10.8
click at [1359, 568] on div at bounding box center [1363, 564] width 11 height 19
click at [1366, 561] on div at bounding box center [807, 564] width 1308 height 19
drag, startPoint x: 1375, startPoint y: 565, endPoint x: 1386, endPoint y: 564, distance: 11.5
click at [1386, 564] on div at bounding box center [1386, 564] width 11 height 19
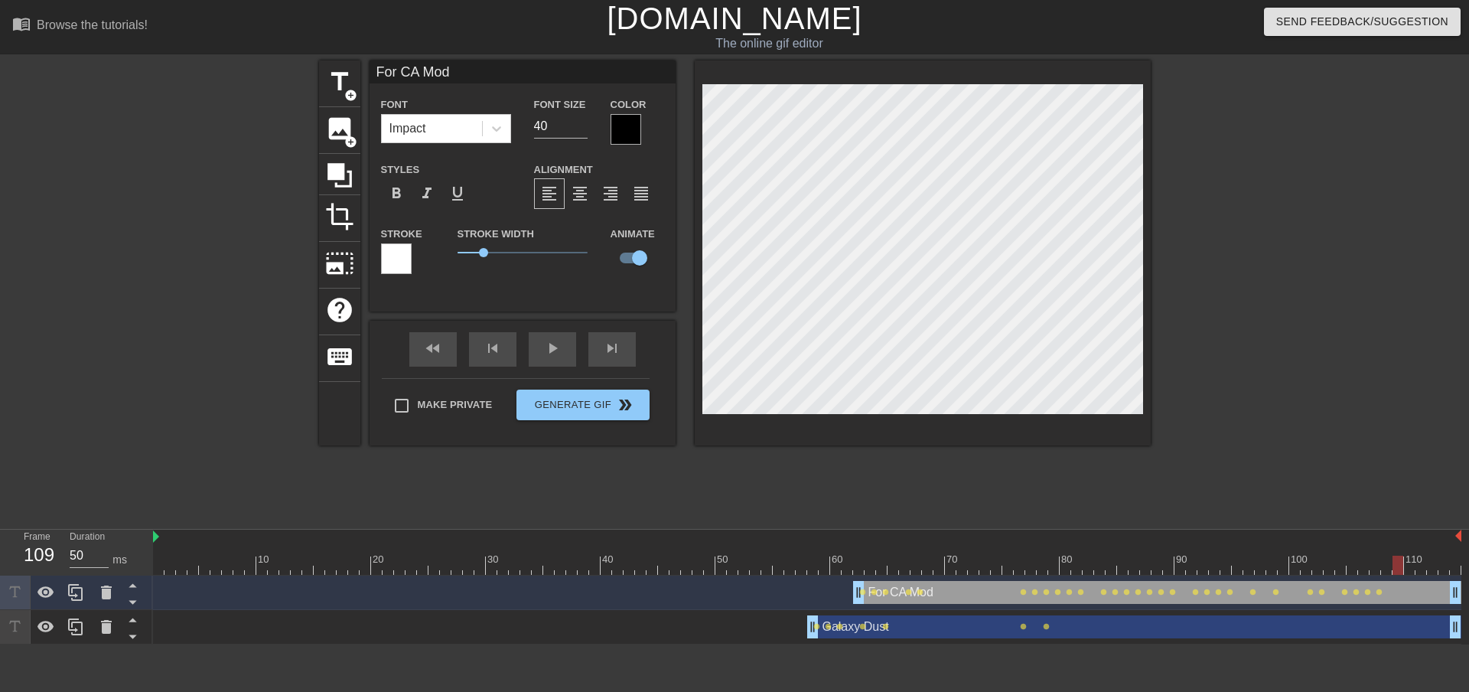
click at [1395, 565] on div at bounding box center [1397, 564] width 11 height 19
click at [1405, 565] on div at bounding box center [1409, 564] width 11 height 19
drag, startPoint x: 1403, startPoint y: 568, endPoint x: 1415, endPoint y: 566, distance: 12.3
click at [1415, 566] on div at bounding box center [807, 564] width 1308 height 19
drag, startPoint x: 1417, startPoint y: 562, endPoint x: 1429, endPoint y: 569, distance: 14.0
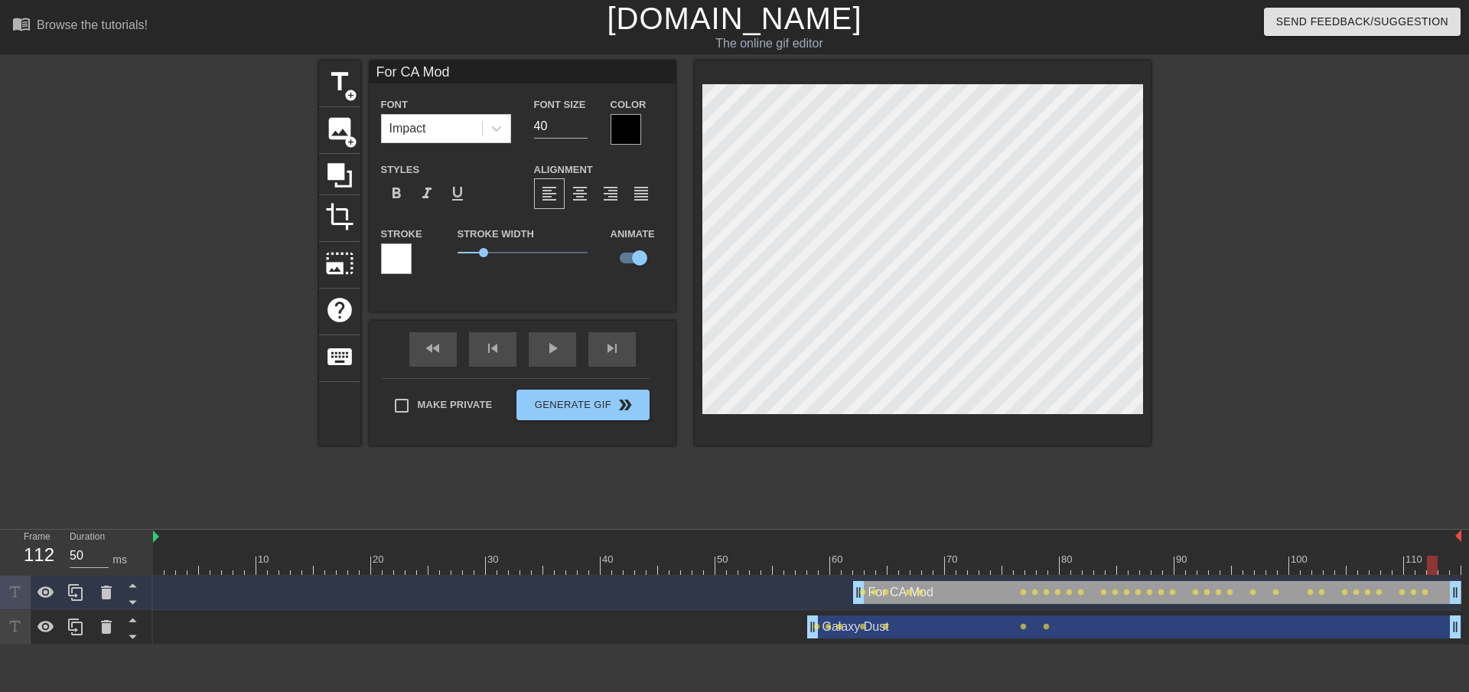
click at [1429, 569] on div at bounding box center [1432, 564] width 11 height 19
drag, startPoint x: 1428, startPoint y: 565, endPoint x: 1441, endPoint y: 568, distance: 12.6
click at [1441, 568] on div at bounding box center [1443, 564] width 11 height 19
click at [1451, 565] on div at bounding box center [1455, 564] width 11 height 19
drag, startPoint x: 1457, startPoint y: 565, endPoint x: 1044, endPoint y: 568, distance: 413.1
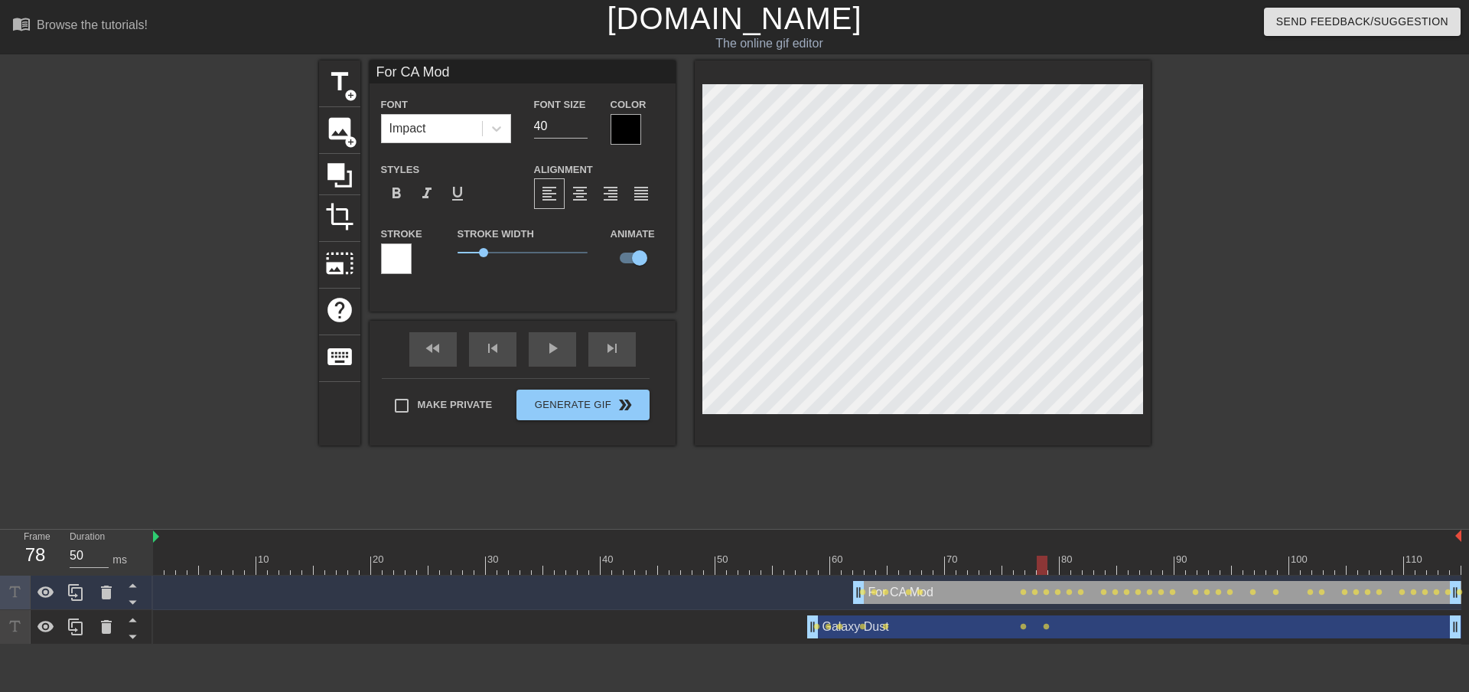
click at [1044, 568] on div at bounding box center [1042, 564] width 11 height 19
click at [996, 624] on div "Galaxy Dust drag_handle drag_handle" at bounding box center [1134, 626] width 654 height 23
type input "Galaxy Dust"
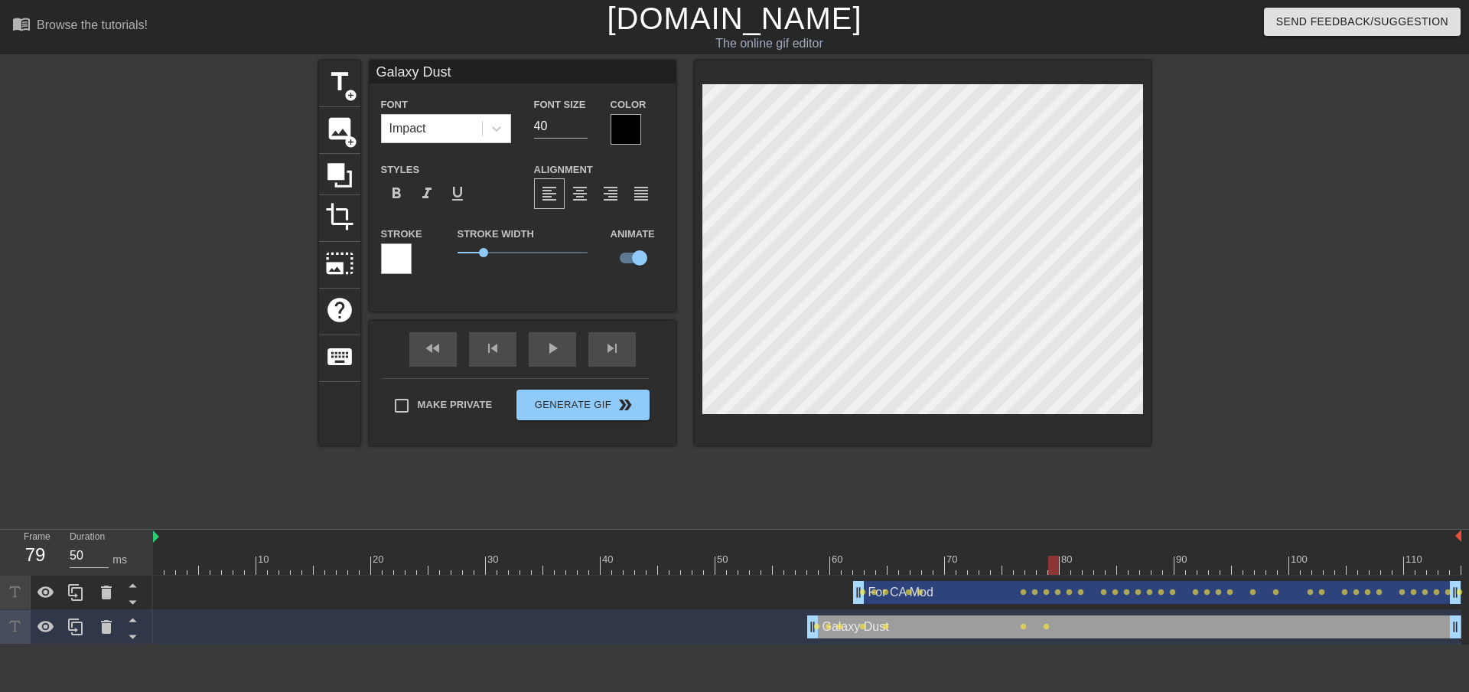
drag, startPoint x: 1046, startPoint y: 565, endPoint x: 1056, endPoint y: 564, distance: 10.8
click at [1056, 564] on div at bounding box center [1053, 564] width 11 height 19
drag, startPoint x: 1052, startPoint y: 563, endPoint x: 1073, endPoint y: 565, distance: 21.5
click at [1073, 565] on div at bounding box center [1076, 564] width 11 height 19
drag, startPoint x: 1079, startPoint y: 560, endPoint x: 1096, endPoint y: 564, distance: 16.5
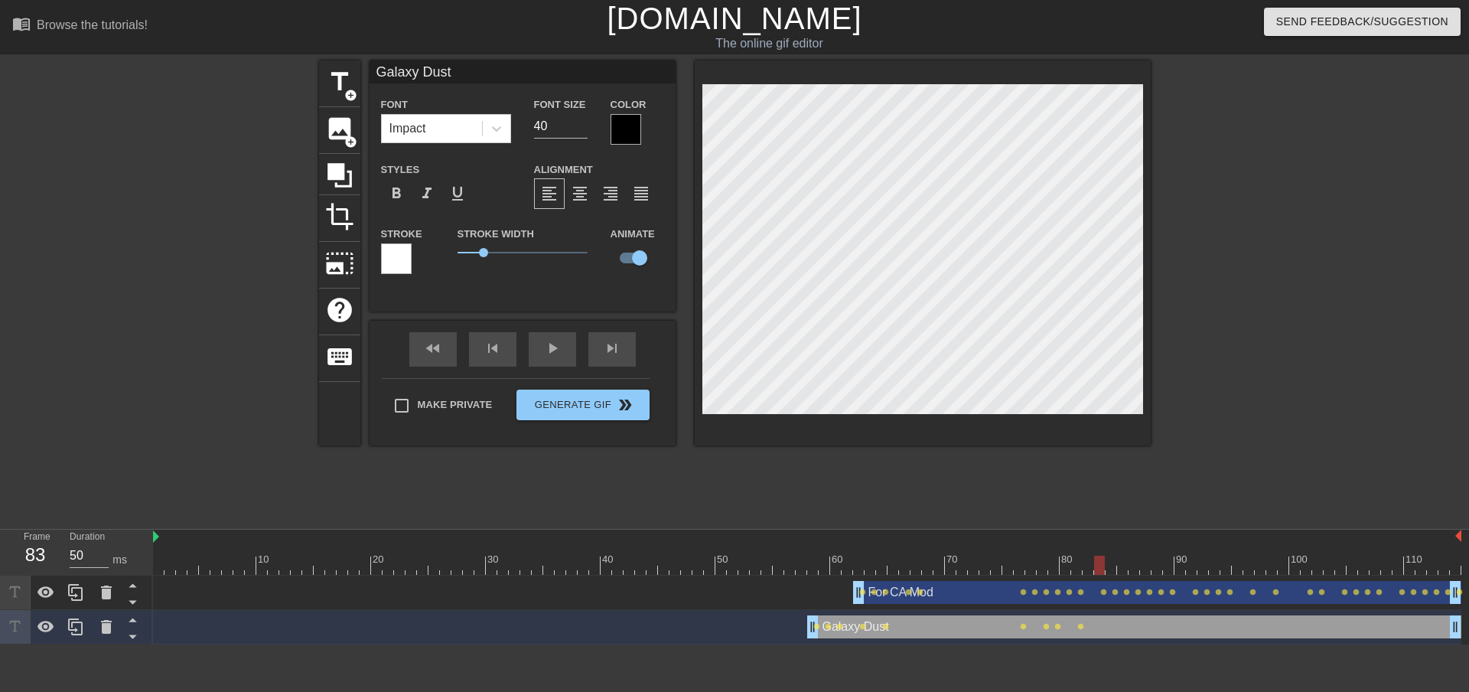
click at [1096, 564] on div at bounding box center [1099, 564] width 11 height 19
drag, startPoint x: 1098, startPoint y: 560, endPoint x: 1109, endPoint y: 558, distance: 10.8
click at [1109, 558] on div at bounding box center [1110, 564] width 11 height 19
drag, startPoint x: 1107, startPoint y: 565, endPoint x: 1116, endPoint y: 563, distance: 9.5
click at [1116, 563] on div at bounding box center [807, 564] width 1308 height 19
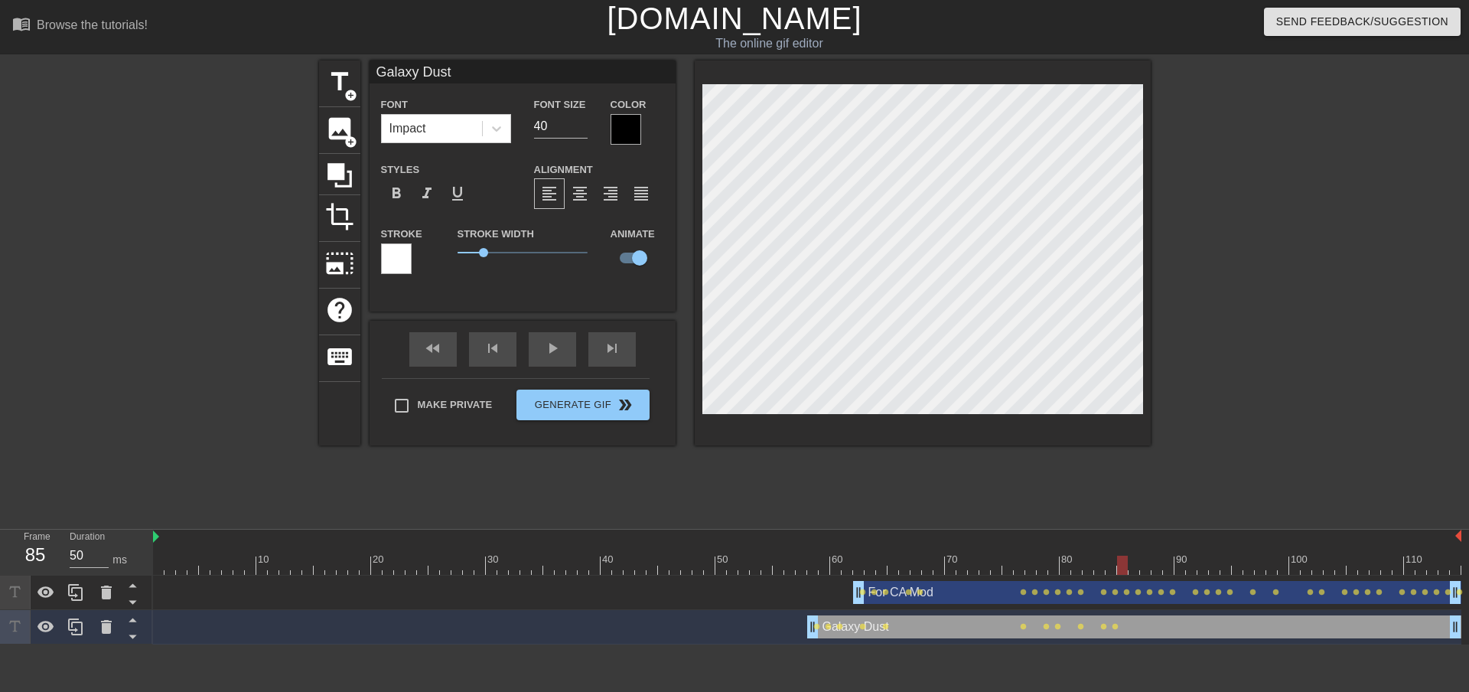
click at [1120, 561] on div at bounding box center [1122, 564] width 11 height 19
drag, startPoint x: 1121, startPoint y: 565, endPoint x: 1133, endPoint y: 565, distance: 12.3
click at [1133, 565] on div at bounding box center [1133, 564] width 11 height 19
drag, startPoint x: 1134, startPoint y: 565, endPoint x: 1141, endPoint y: 566, distance: 7.7
click at [1141, 566] on div at bounding box center [1145, 564] width 11 height 19
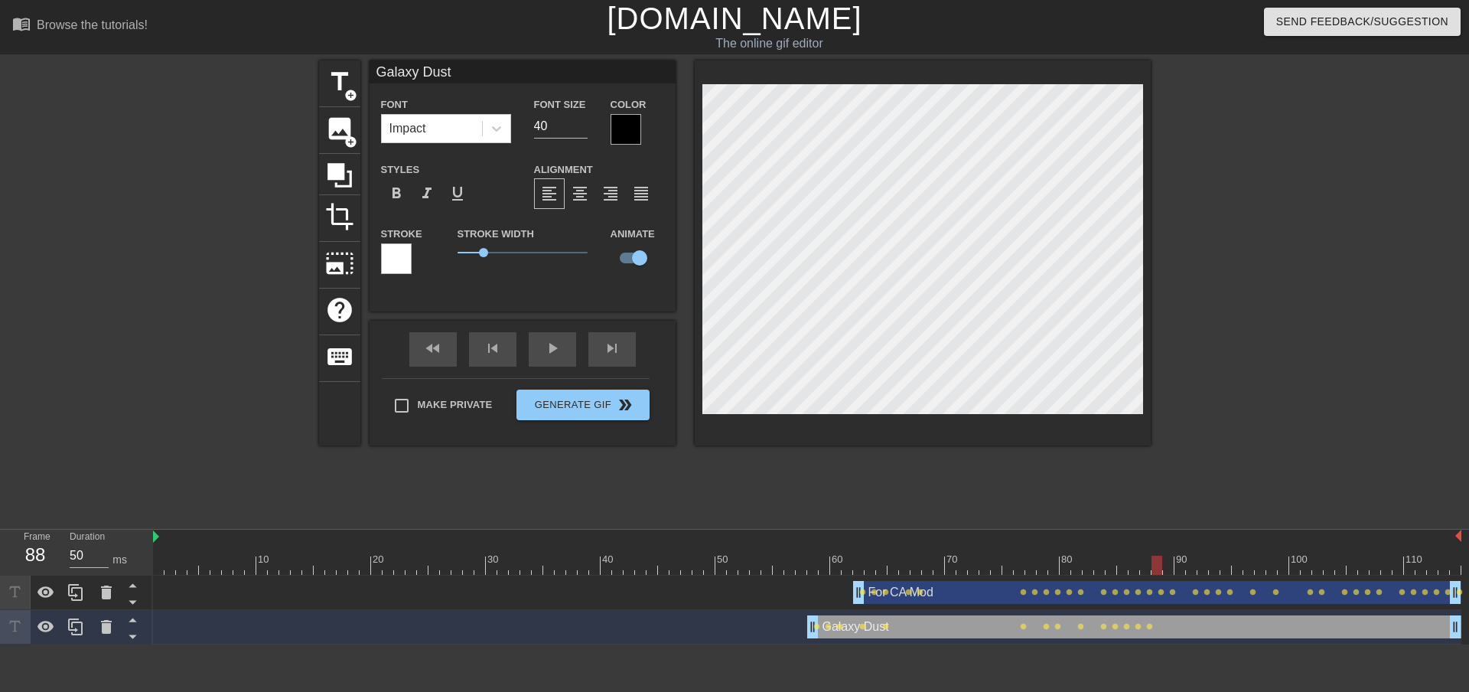
click at [1154, 562] on div at bounding box center [1156, 564] width 11 height 19
drag, startPoint x: 1156, startPoint y: 563, endPoint x: 1164, endPoint y: 563, distance: 8.4
click at [1164, 563] on div at bounding box center [1168, 564] width 11 height 19
drag, startPoint x: 1170, startPoint y: 562, endPoint x: 1189, endPoint y: 562, distance: 19.1
click at [1189, 562] on div at bounding box center [1191, 564] width 11 height 19
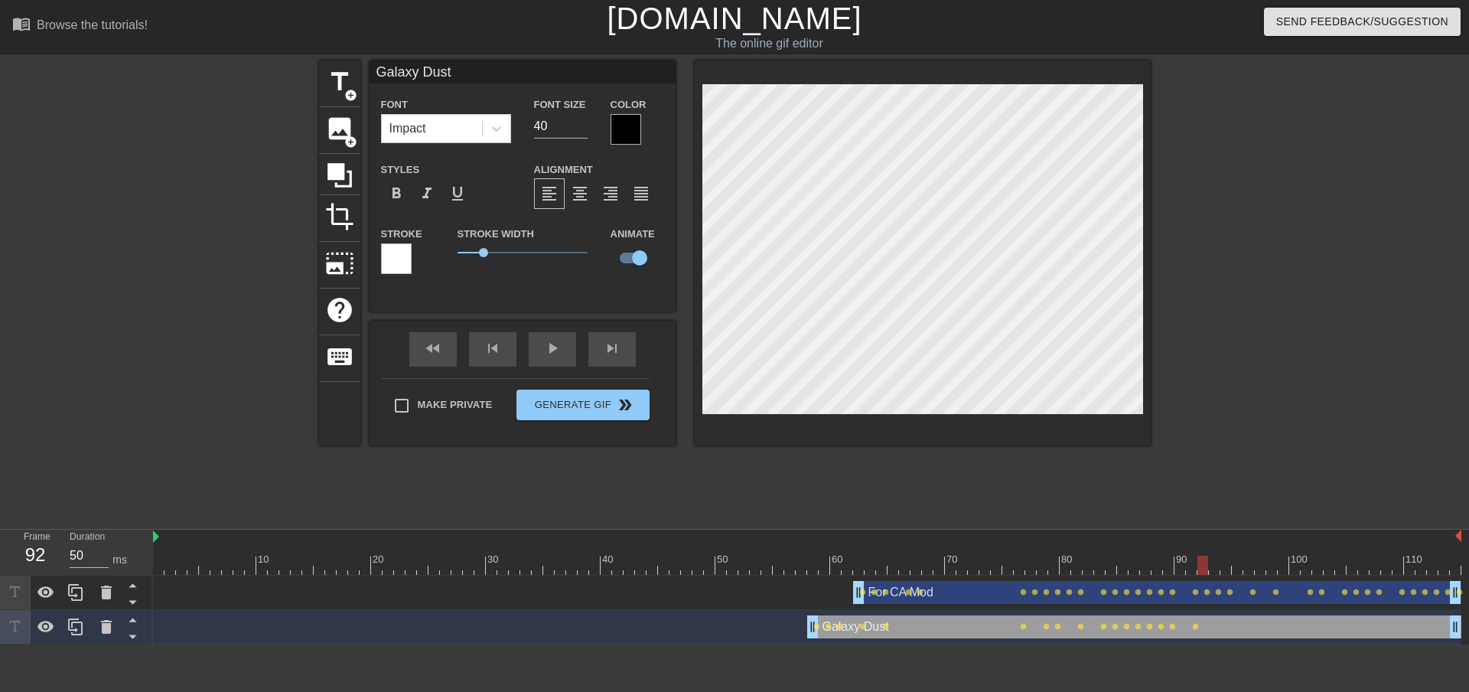
click at [1199, 562] on div at bounding box center [1202, 564] width 11 height 19
drag, startPoint x: 1197, startPoint y: 565, endPoint x: 1209, endPoint y: 564, distance: 12.3
click at [1209, 564] on div at bounding box center [1214, 564] width 11 height 19
click at [1220, 563] on div at bounding box center [1225, 564] width 11 height 19
drag, startPoint x: 1226, startPoint y: 568, endPoint x: 1249, endPoint y: 564, distance: 22.7
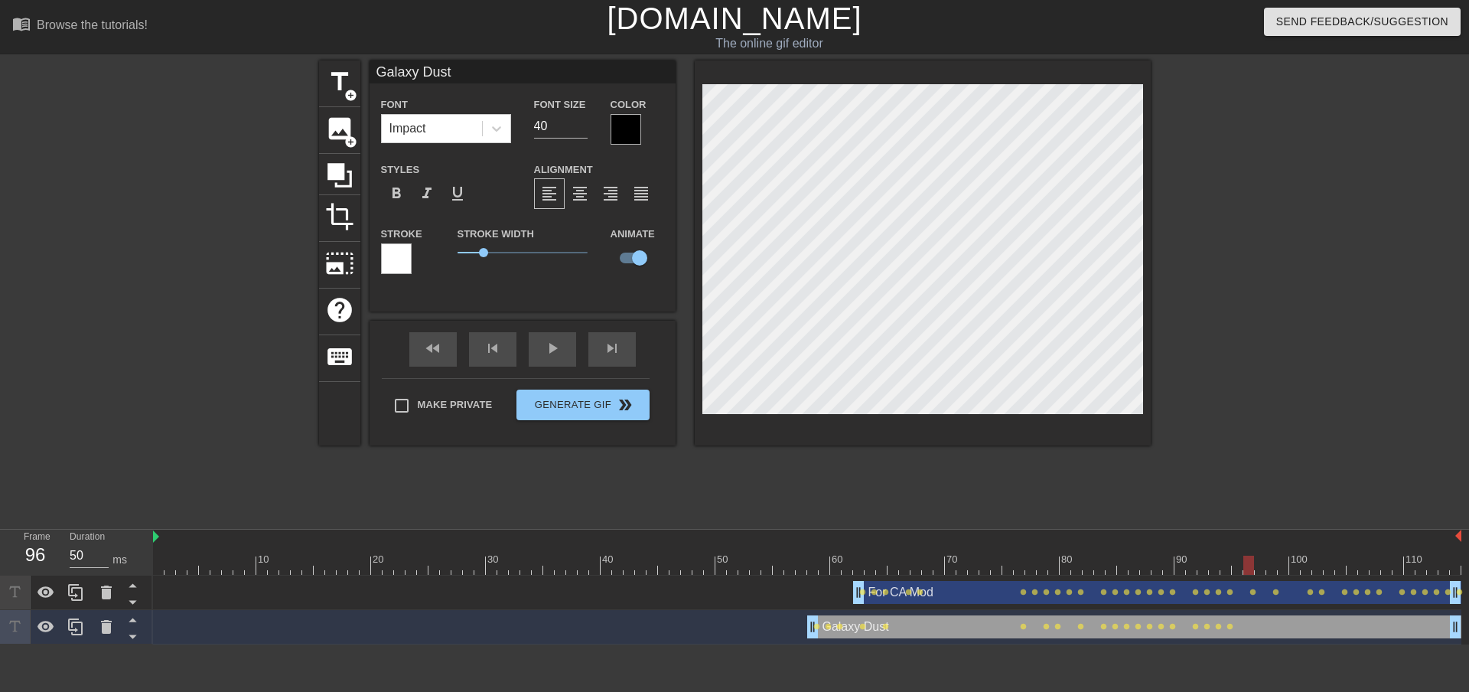
click at [1249, 564] on div at bounding box center [1248, 564] width 11 height 19
drag, startPoint x: 1248, startPoint y: 571, endPoint x: 1267, endPoint y: 568, distance: 19.4
click at [1267, 568] on div at bounding box center [1271, 564] width 11 height 19
drag, startPoint x: 1271, startPoint y: 570, endPoint x: 1304, endPoint y: 564, distance: 32.7
click at [1304, 564] on div at bounding box center [1306, 564] width 11 height 19
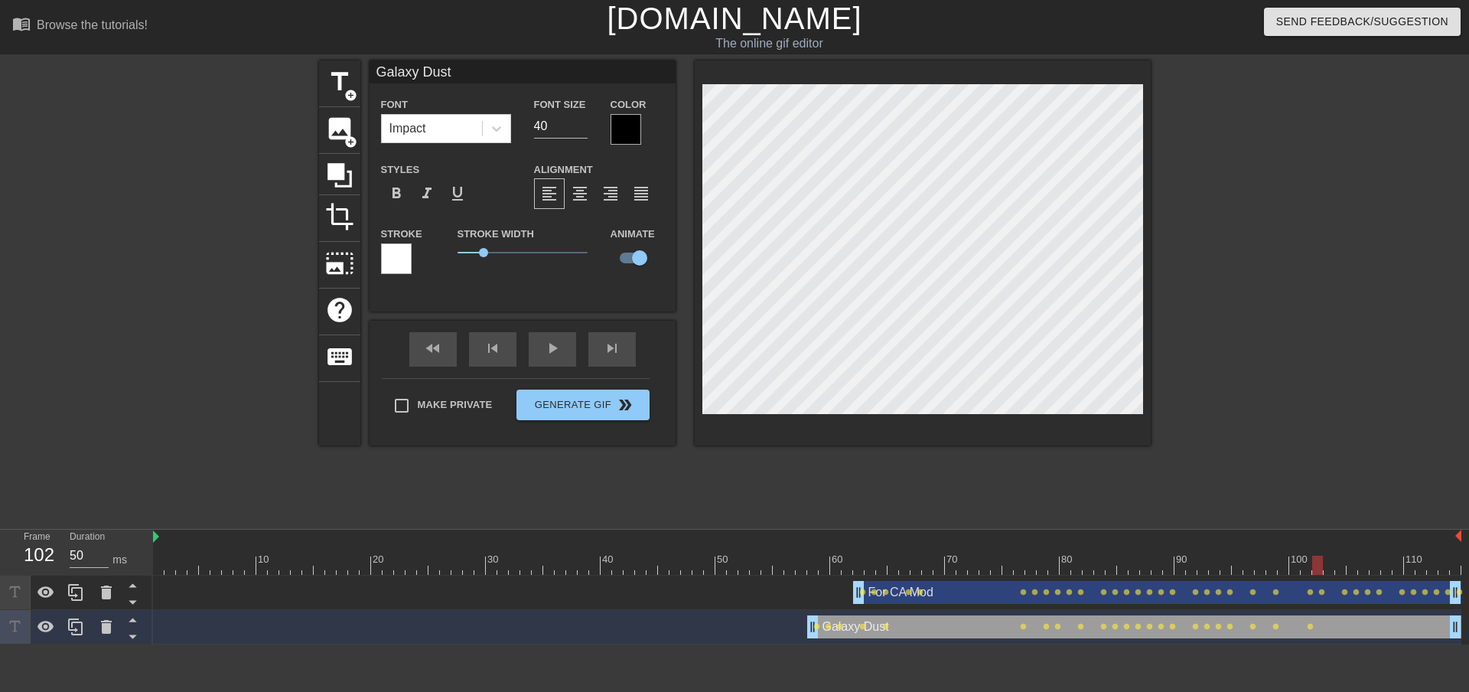
drag, startPoint x: 1307, startPoint y: 567, endPoint x: 1319, endPoint y: 564, distance: 12.6
click at [1319, 564] on div at bounding box center [1317, 564] width 11 height 19
drag, startPoint x: 1320, startPoint y: 563, endPoint x: 1341, endPoint y: 558, distance: 21.2
click at [1341, 558] on div at bounding box center [1340, 564] width 11 height 19
click at [1349, 565] on div at bounding box center [807, 564] width 1308 height 19
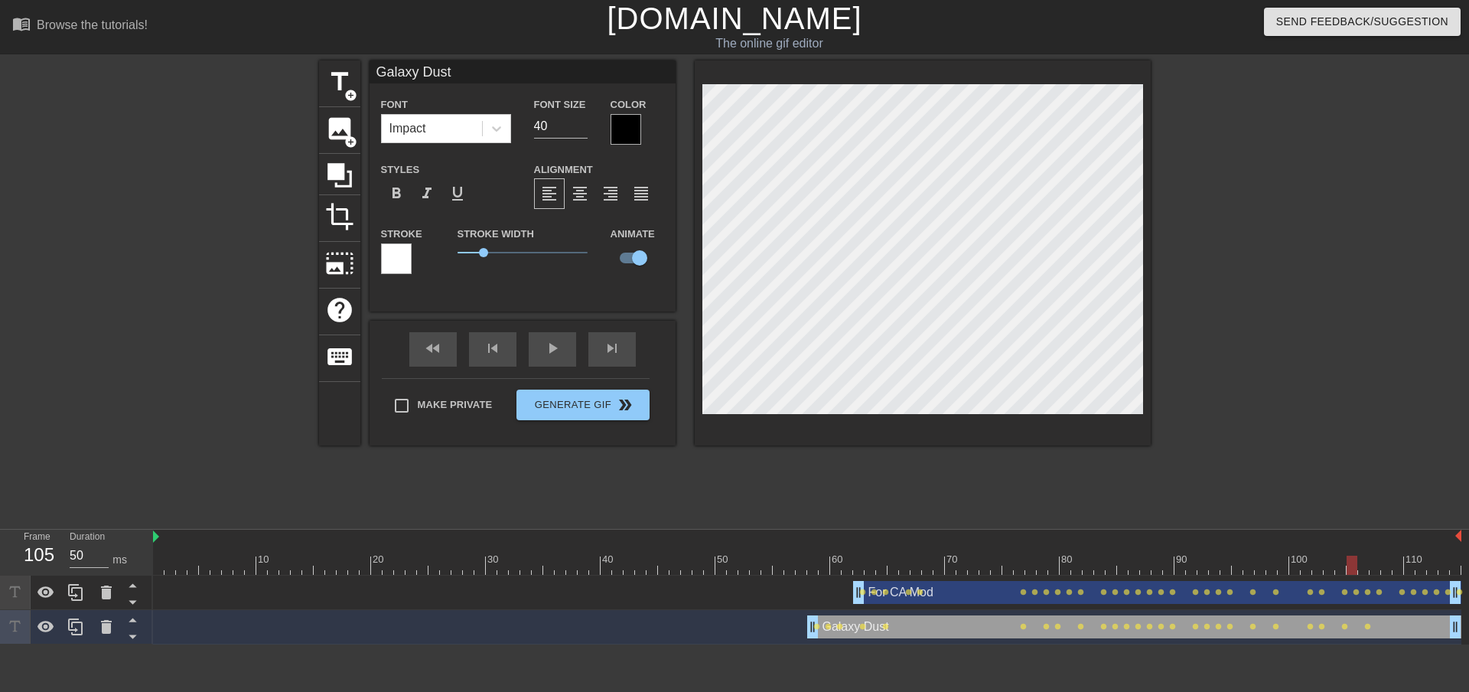
drag, startPoint x: 1367, startPoint y: 562, endPoint x: 1356, endPoint y: 565, distance: 11.1
click at [1356, 565] on div at bounding box center [1351, 564] width 11 height 19
drag, startPoint x: 1354, startPoint y: 568, endPoint x: 1363, endPoint y: 562, distance: 11.0
click at [1363, 562] on div at bounding box center [1363, 564] width 11 height 19
click at [1370, 564] on div at bounding box center [1374, 564] width 11 height 19
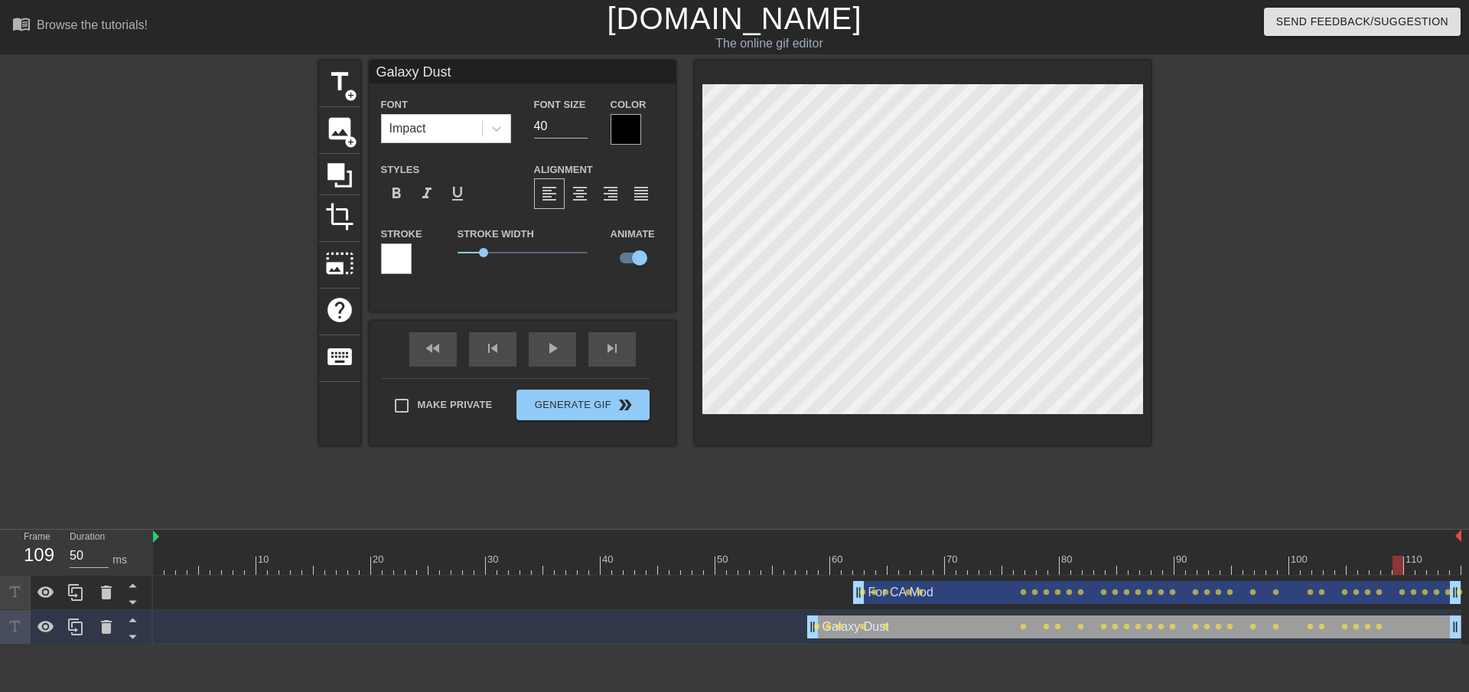
drag, startPoint x: 1378, startPoint y: 567, endPoint x: 1396, endPoint y: 566, distance: 18.4
click at [1396, 566] on div at bounding box center [1397, 564] width 11 height 19
drag, startPoint x: 1399, startPoint y: 566, endPoint x: 1408, endPoint y: 567, distance: 8.4
click at [1408, 567] on div at bounding box center [1409, 564] width 11 height 19
drag, startPoint x: 1409, startPoint y: 568, endPoint x: 1418, endPoint y: 567, distance: 9.2
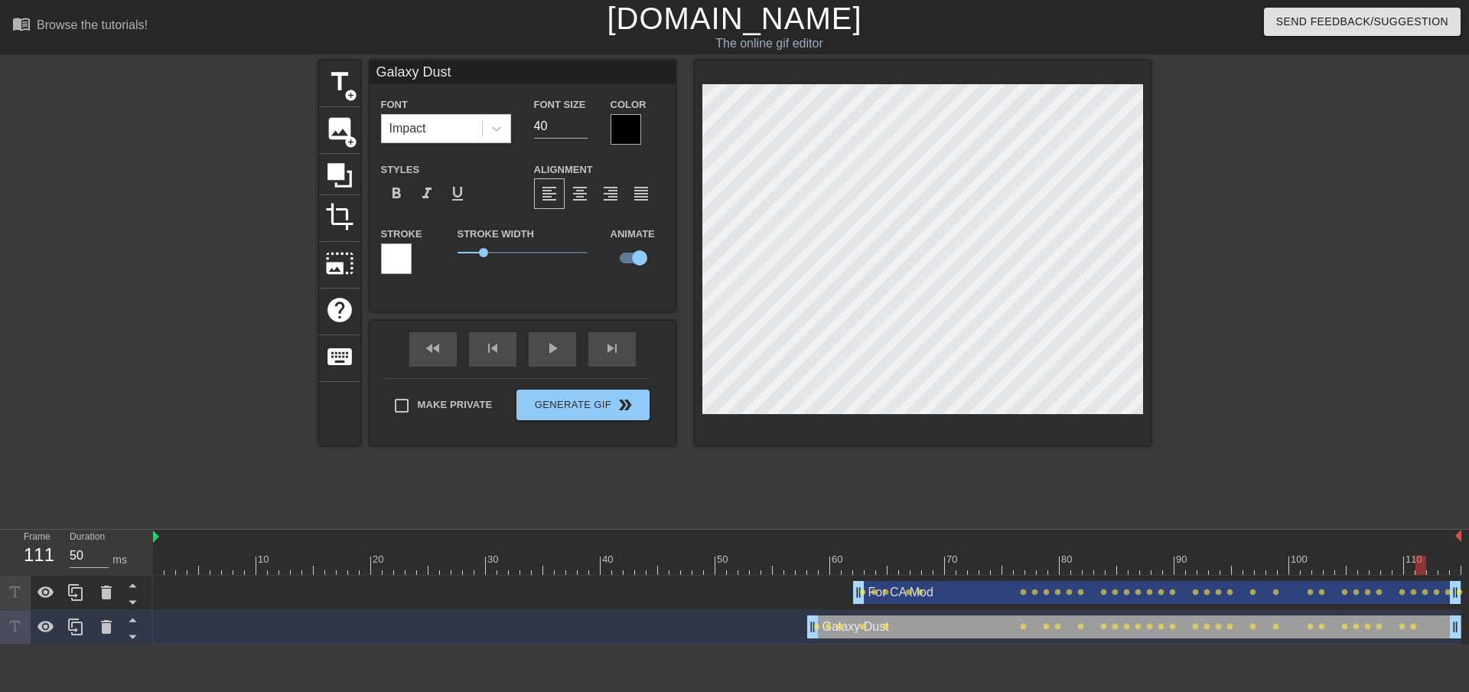
click at [1418, 567] on div at bounding box center [1420, 564] width 11 height 19
click at [1427, 564] on div at bounding box center [1432, 564] width 11 height 19
drag, startPoint x: 1431, startPoint y: 568, endPoint x: 1441, endPoint y: 565, distance: 10.7
click at [1441, 565] on div at bounding box center [1443, 564] width 11 height 19
click at [1455, 570] on div at bounding box center [1455, 564] width 11 height 19
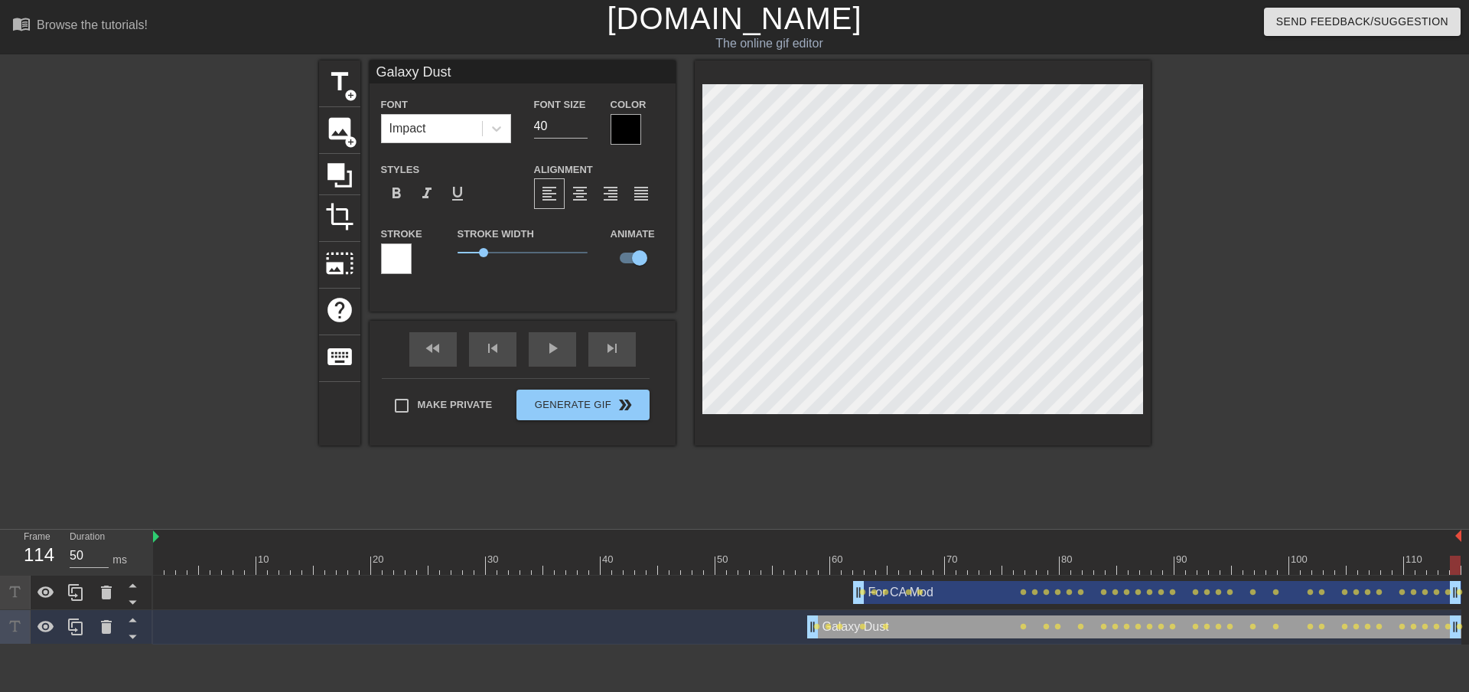
click at [1454, 565] on div at bounding box center [1455, 564] width 11 height 19
drag, startPoint x: 1454, startPoint y: 565, endPoint x: 282, endPoint y: 481, distance: 1175.7
click at [282, 481] on div "menu_book Browse the tutorials! [DOMAIN_NAME] The online gif editor Send Feedba…" at bounding box center [734, 322] width 1469 height 644
click at [555, 349] on div "play_arrow" at bounding box center [552, 349] width 47 height 34
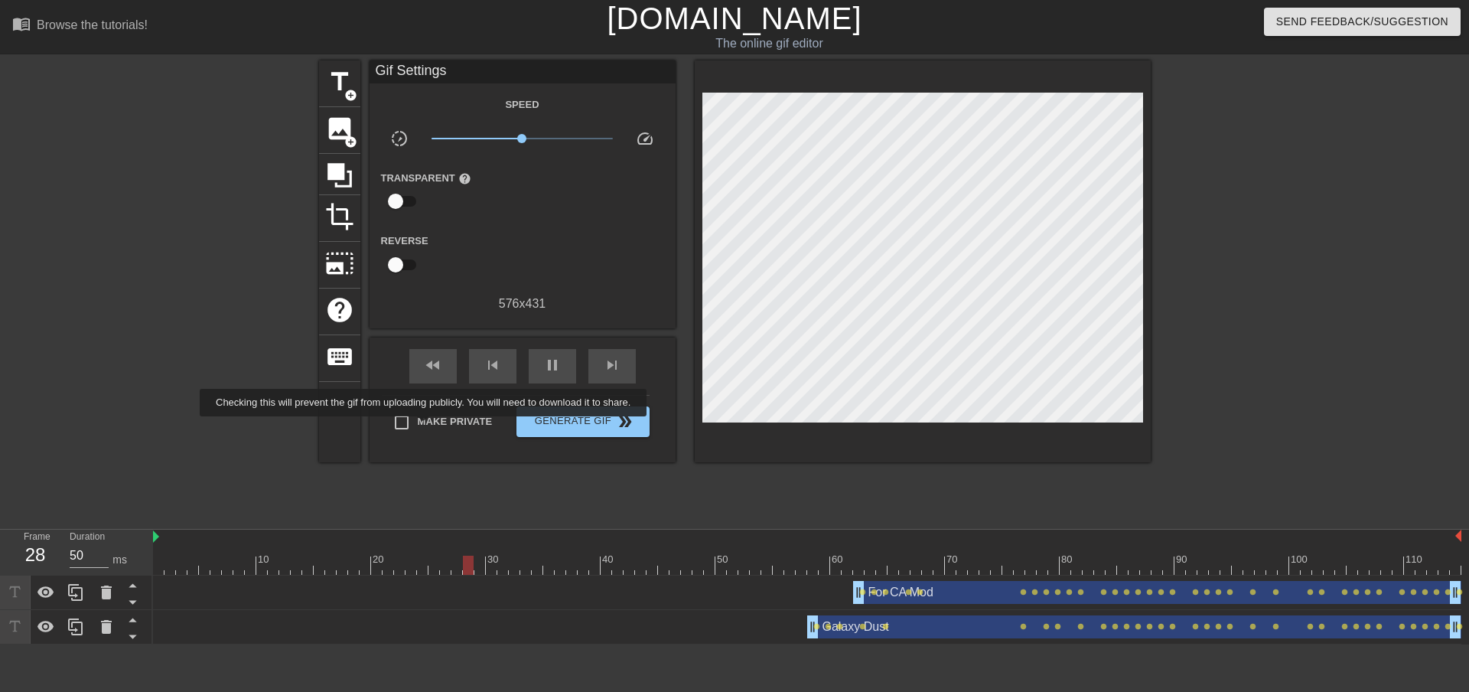
click at [426, 427] on span "Make Private" at bounding box center [455, 421] width 75 height 15
click at [418, 427] on input "Make Private" at bounding box center [402, 422] width 32 height 32
checkbox input "true"
click at [607, 428] on span "Generate Gif double_arrow" at bounding box center [583, 421] width 120 height 18
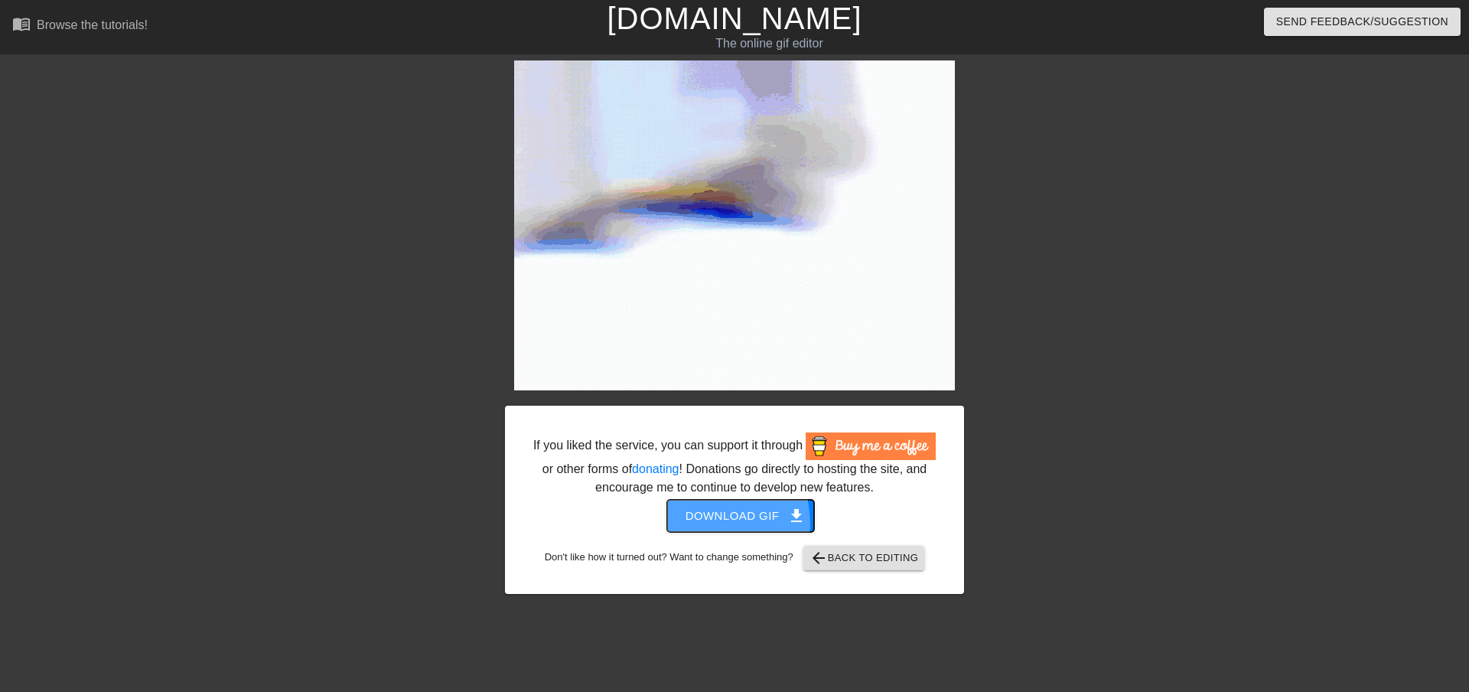
click at [704, 523] on span "Download gif get_app" at bounding box center [740, 516] width 111 height 20
